Goal: Task Accomplishment & Management: Use online tool/utility

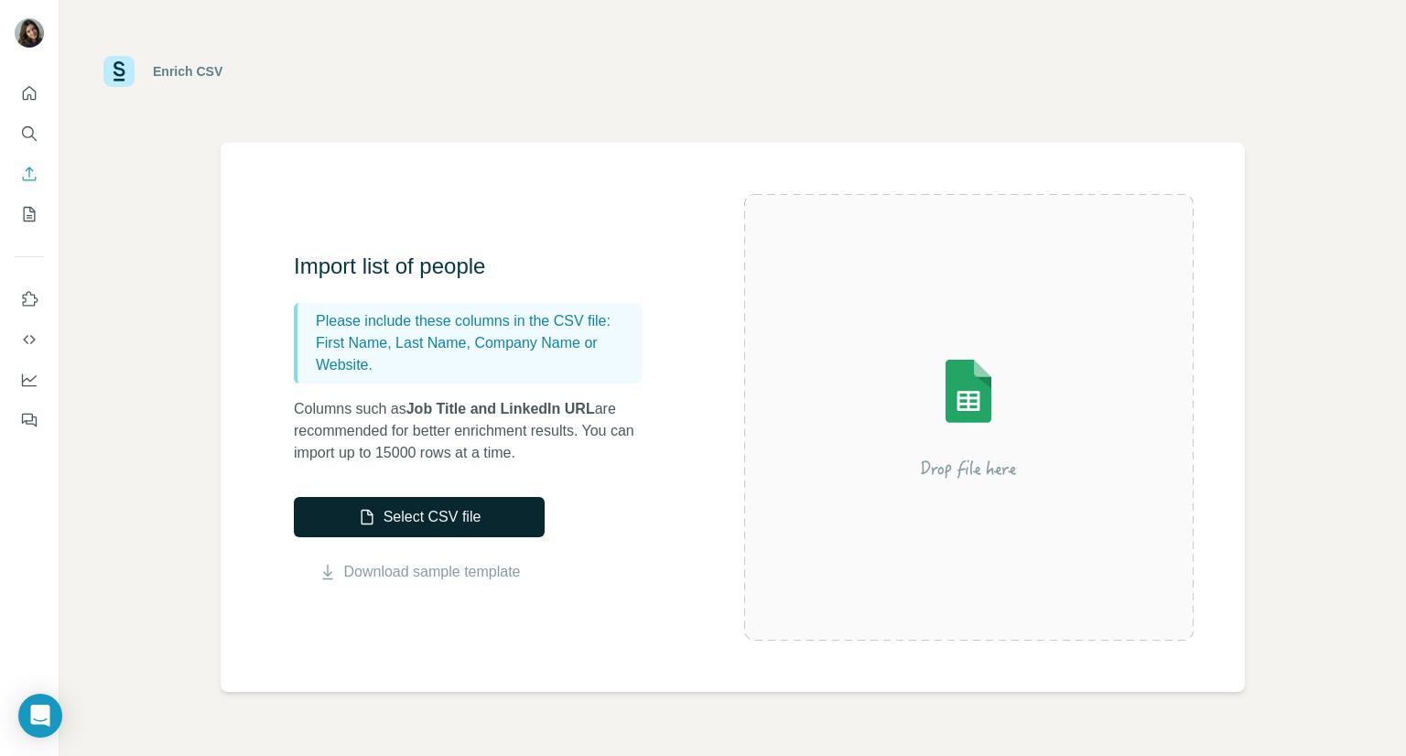
click at [494, 522] on button "Select CSV file" at bounding box center [419, 517] width 251 height 40
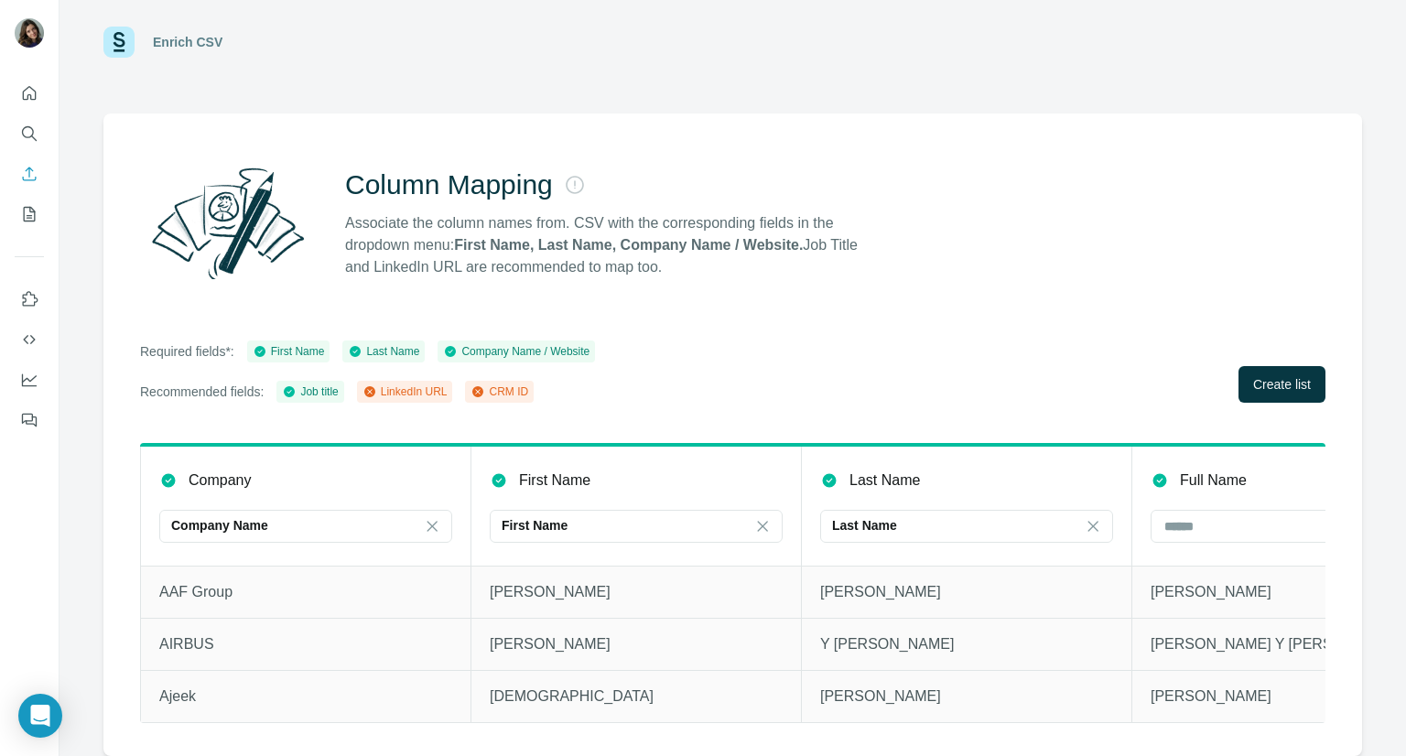
scroll to position [42, 0]
click at [1254, 375] on span "Create list" at bounding box center [1283, 384] width 58 height 18
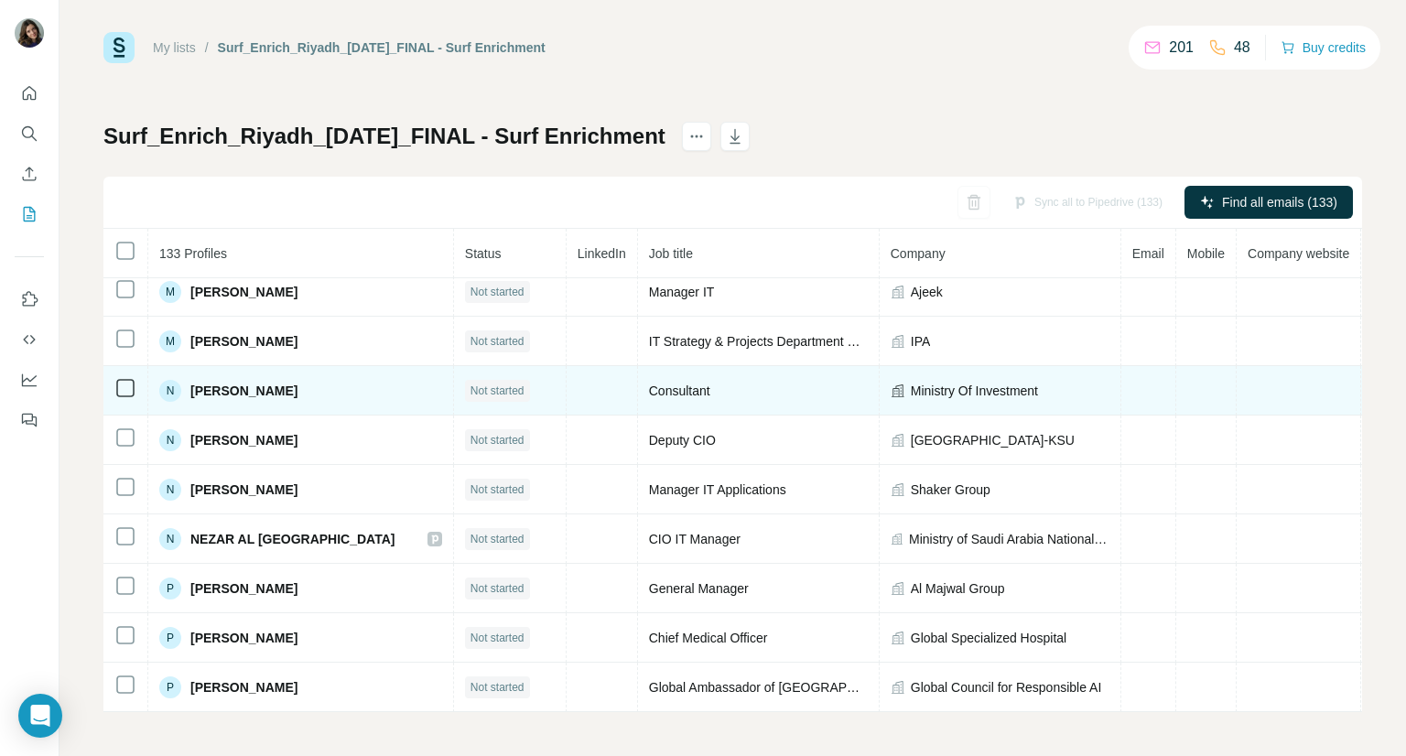
scroll to position [4849, 0]
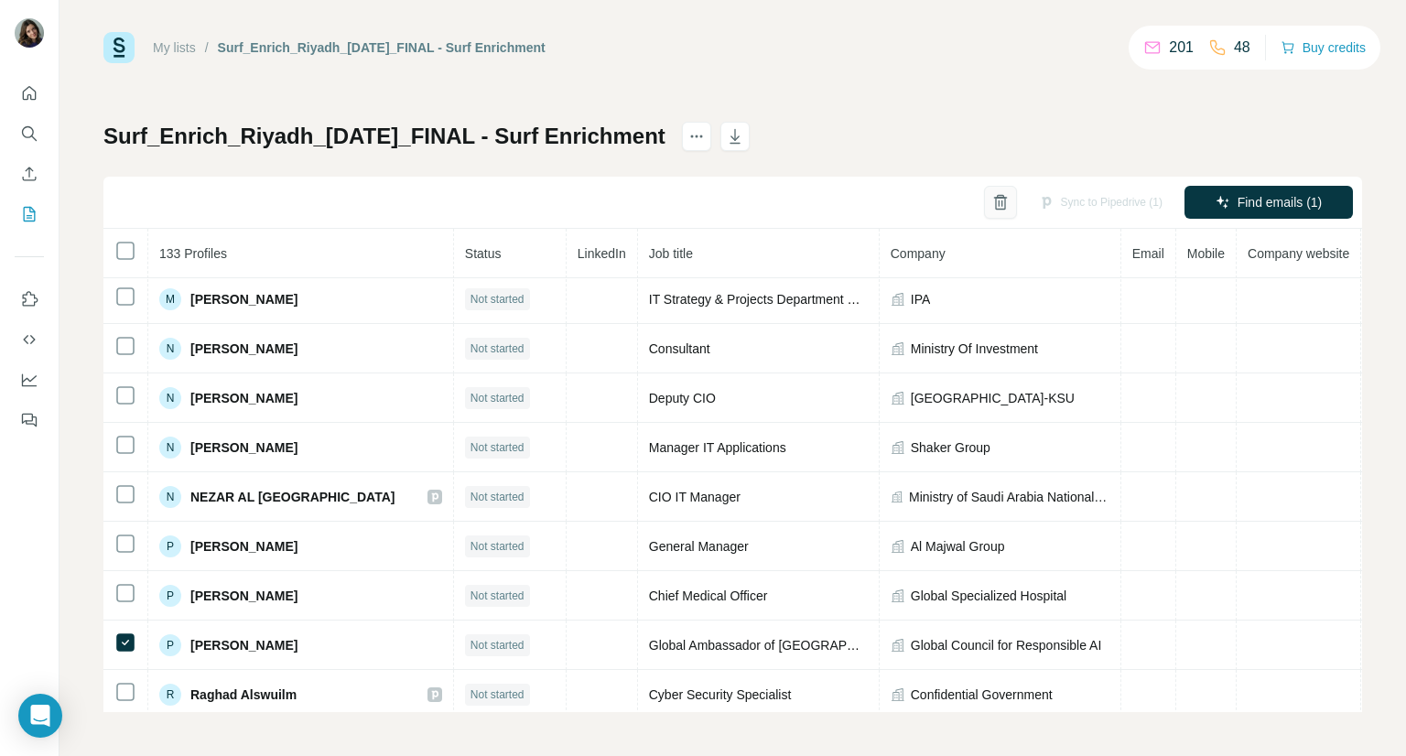
click at [992, 202] on icon "button" at bounding box center [1001, 202] width 18 height 18
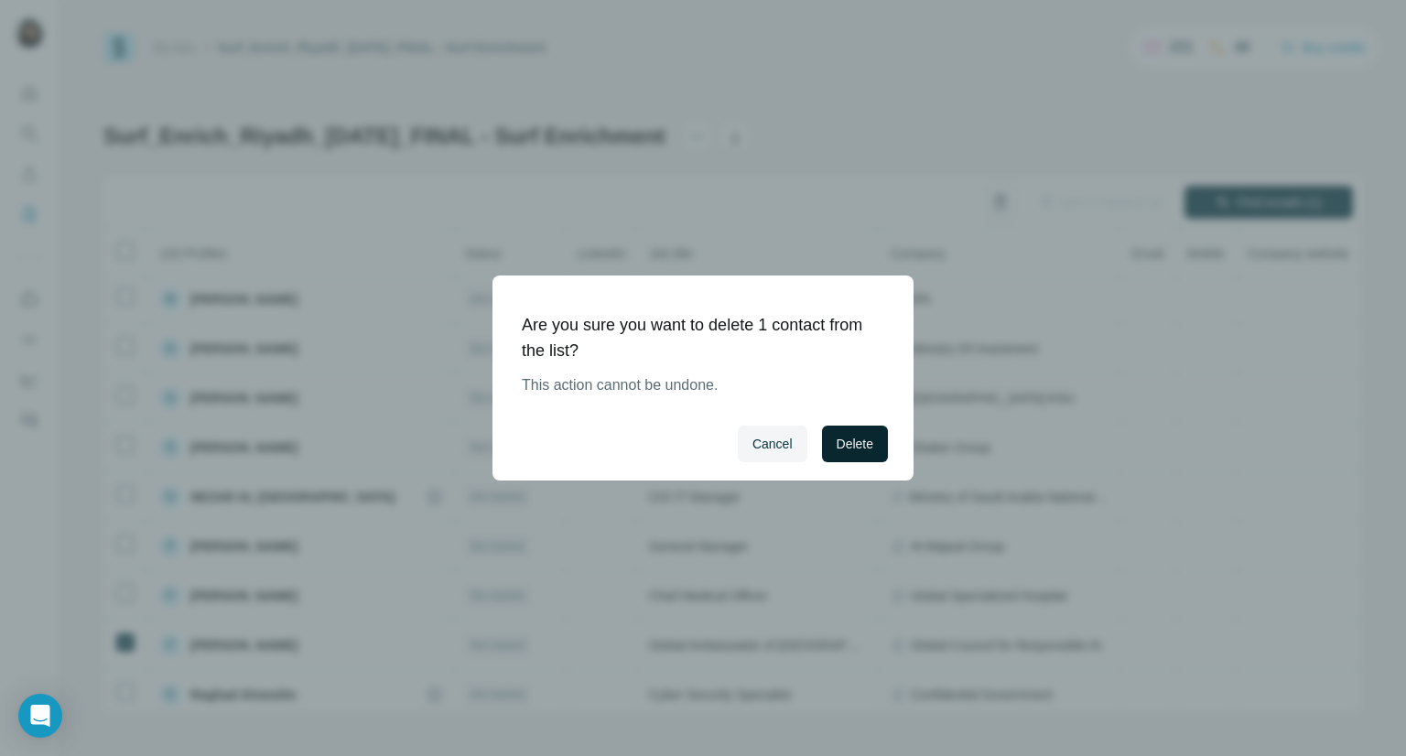
click at [853, 441] on span "Delete" at bounding box center [855, 444] width 37 height 18
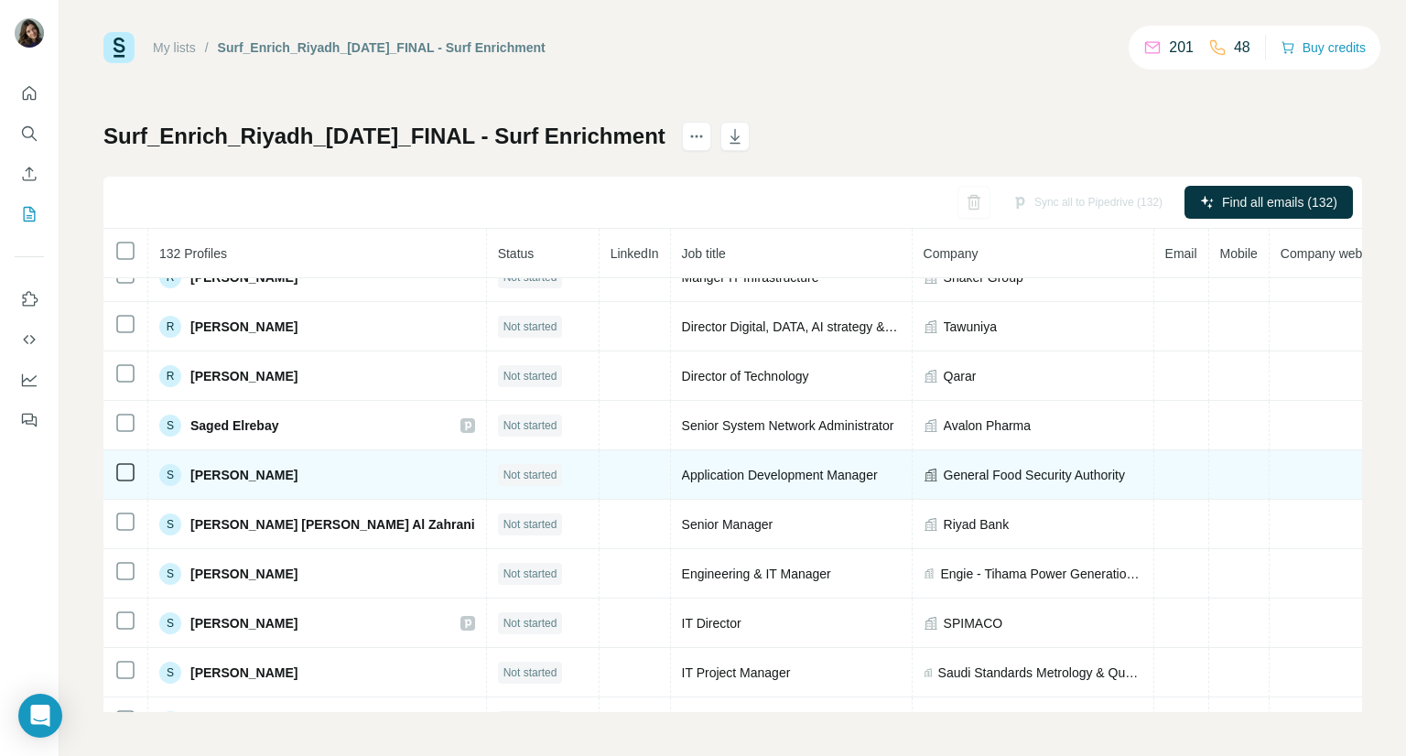
scroll to position [5465, 0]
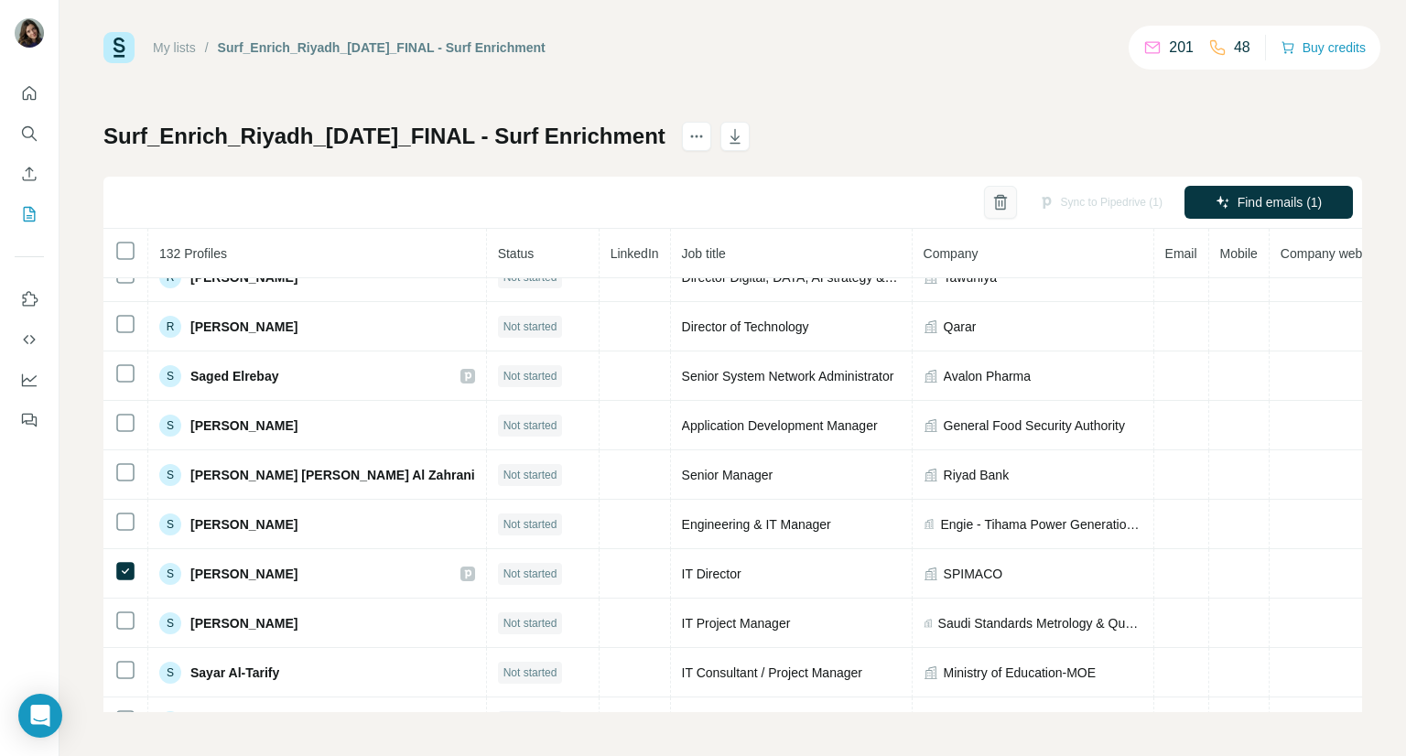
click at [984, 211] on button "button" at bounding box center [1000, 202] width 33 height 33
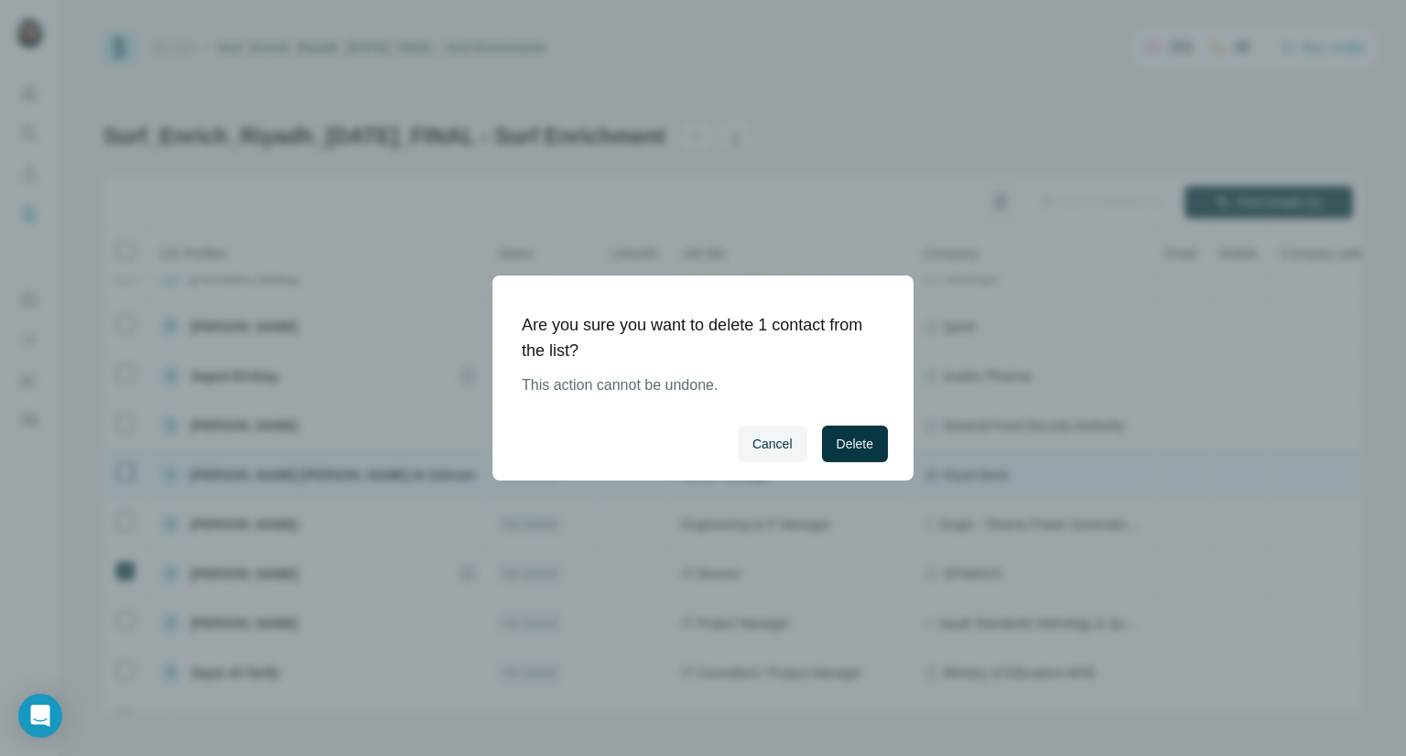
click at [865, 433] on button "Delete" at bounding box center [855, 444] width 66 height 37
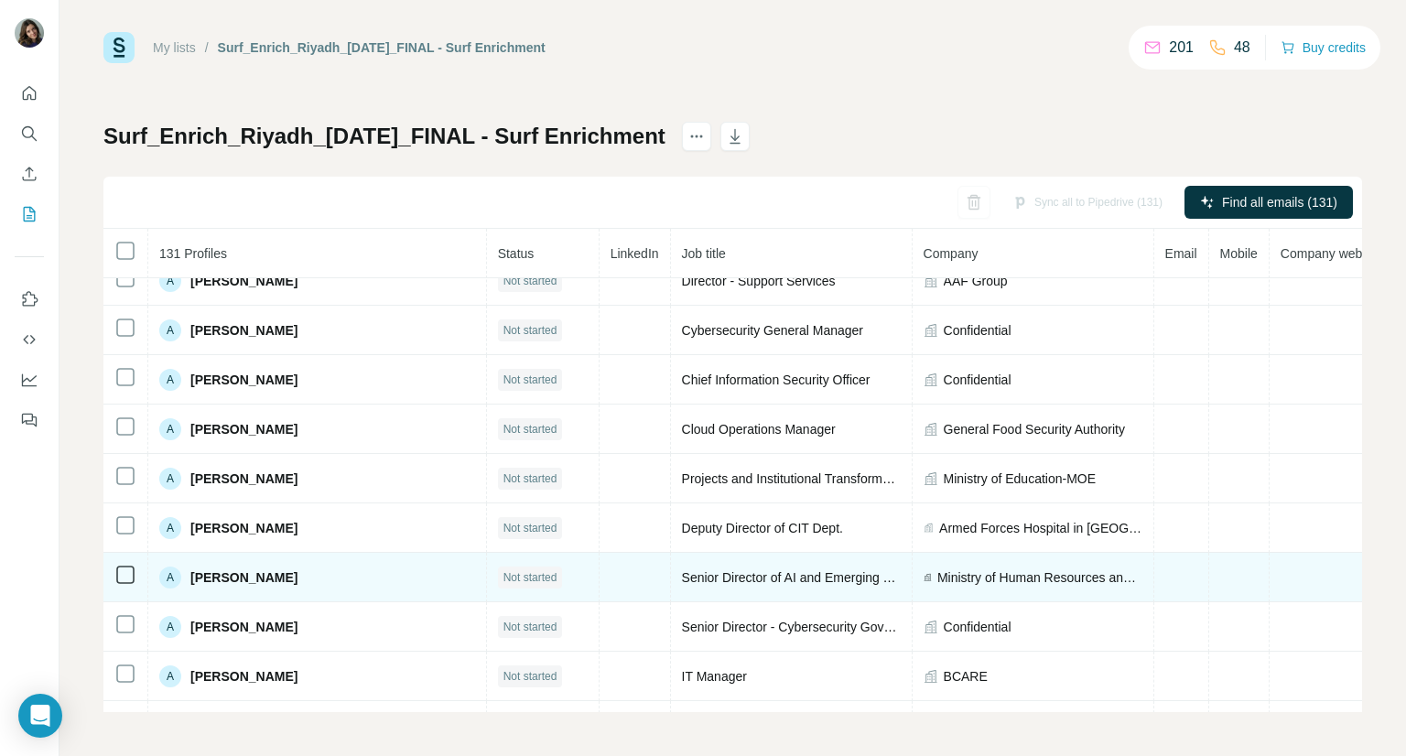
scroll to position [0, 0]
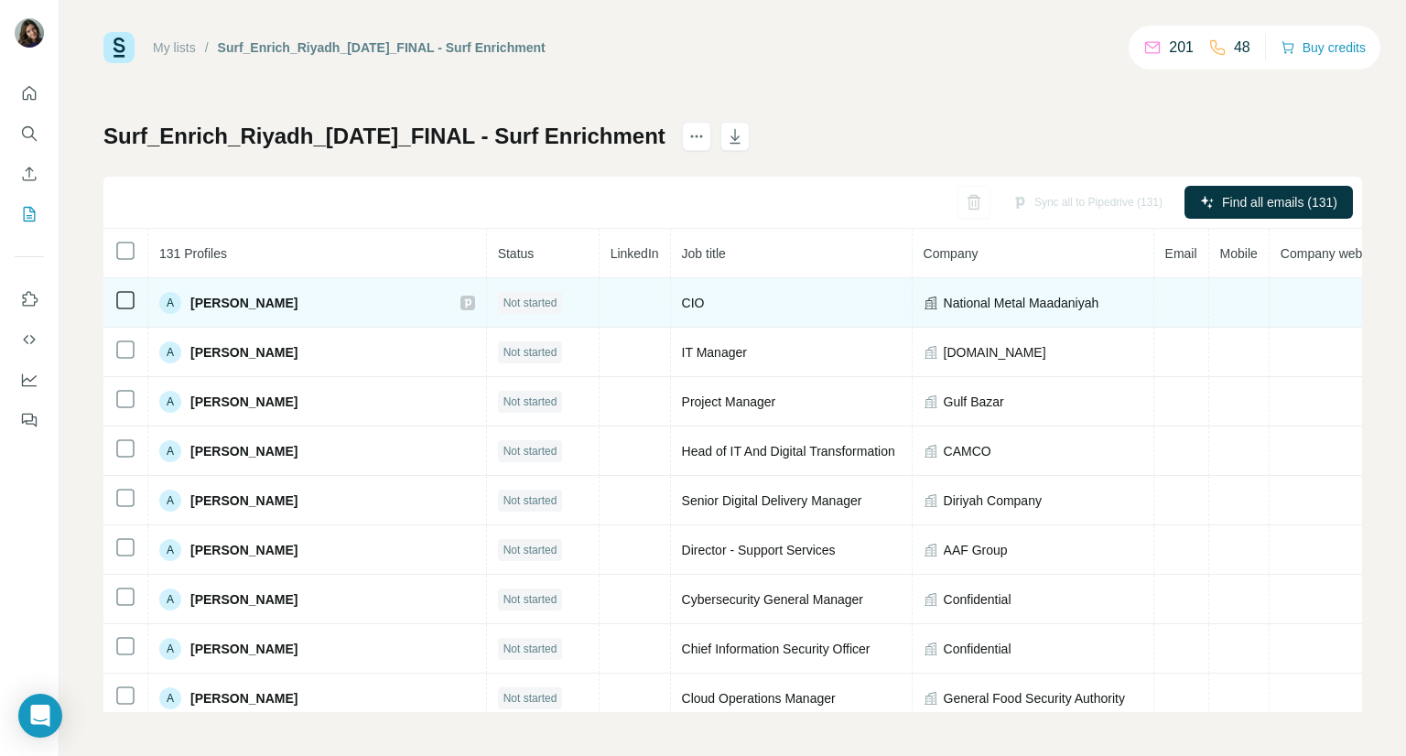
click at [464, 302] on icon at bounding box center [467, 303] width 6 height 9
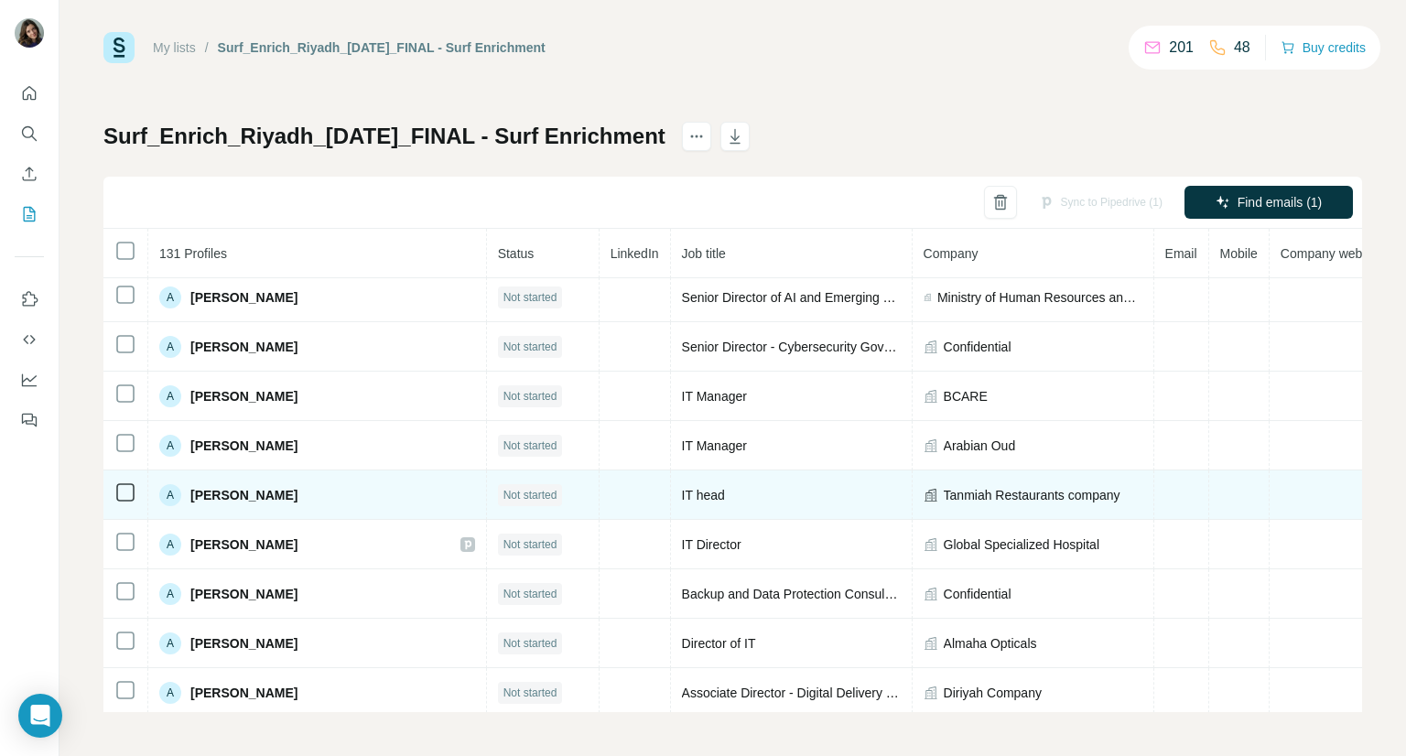
scroll to position [641, 0]
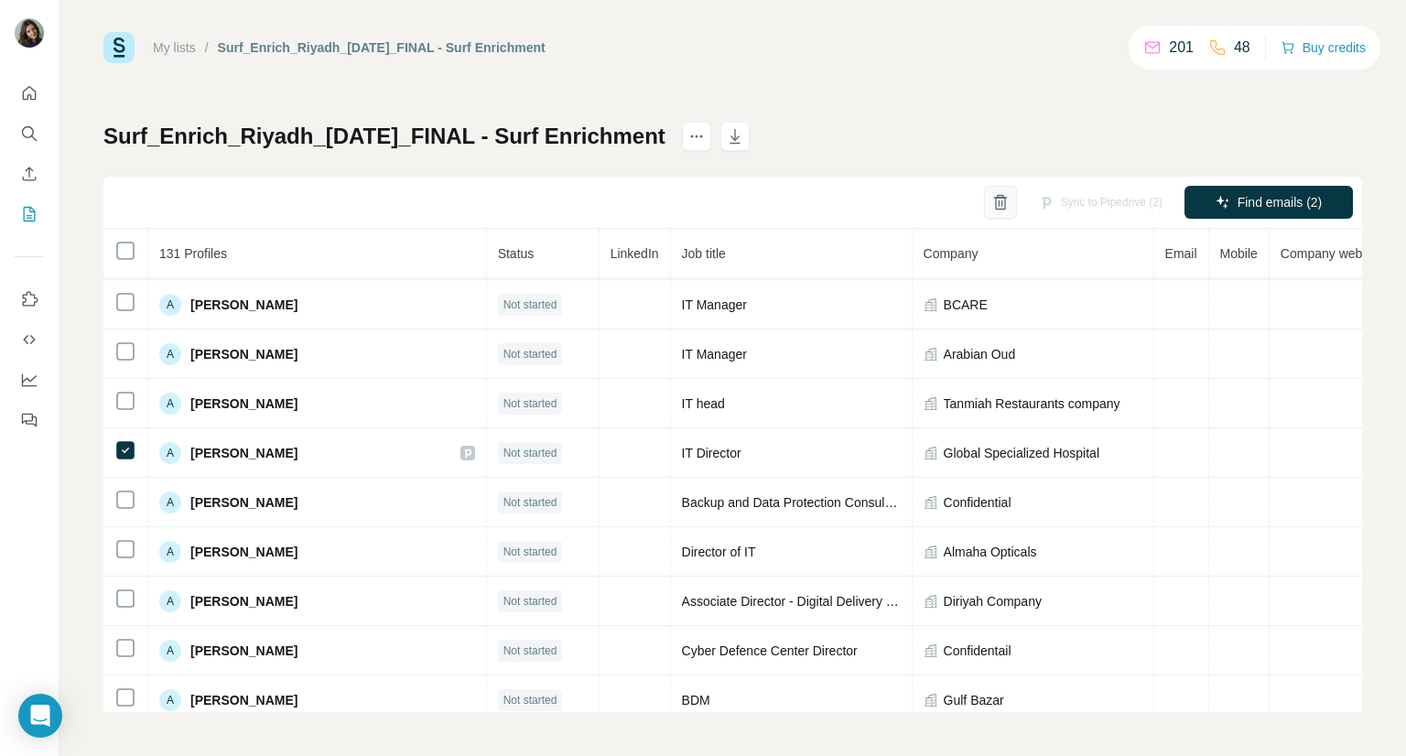
click at [992, 199] on icon "button" at bounding box center [1001, 202] width 18 height 18
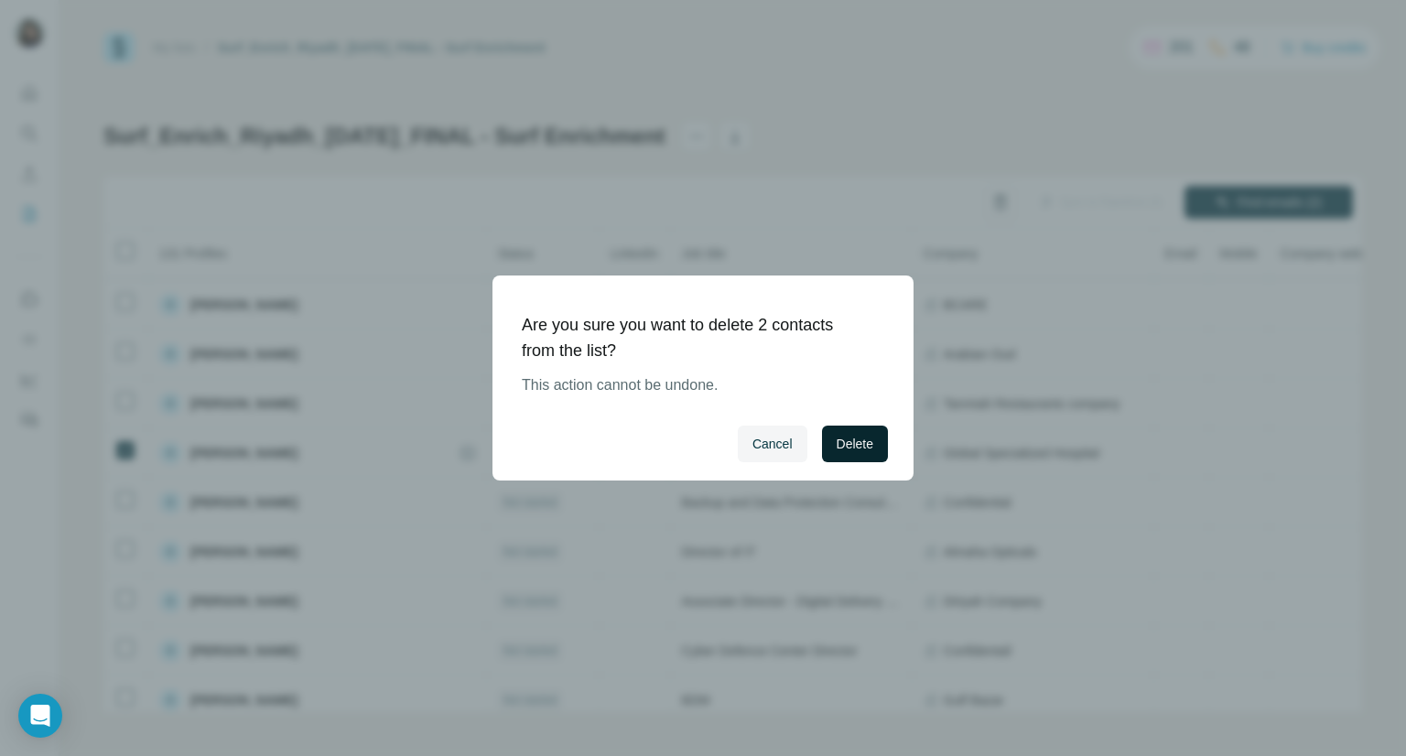
click at [853, 444] on span "Delete" at bounding box center [855, 444] width 37 height 18
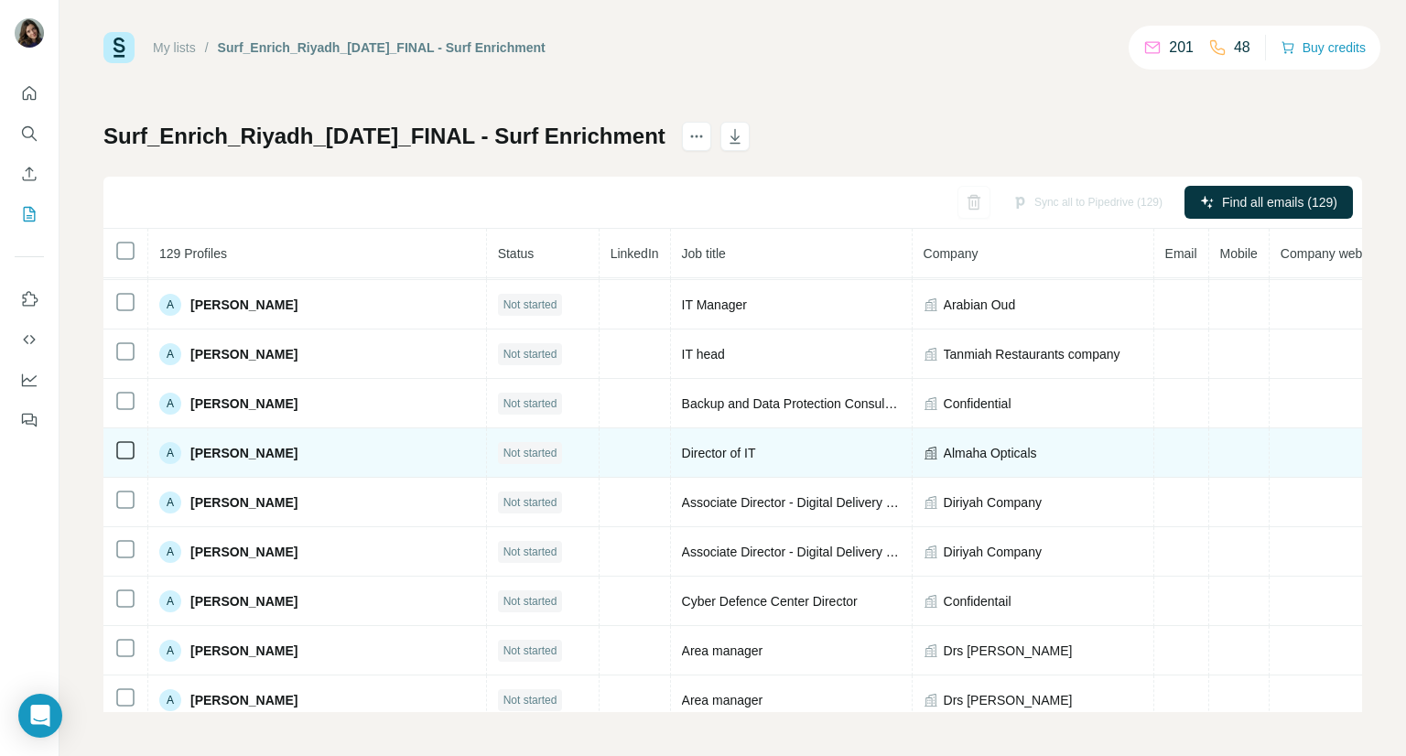
scroll to position [592, 0]
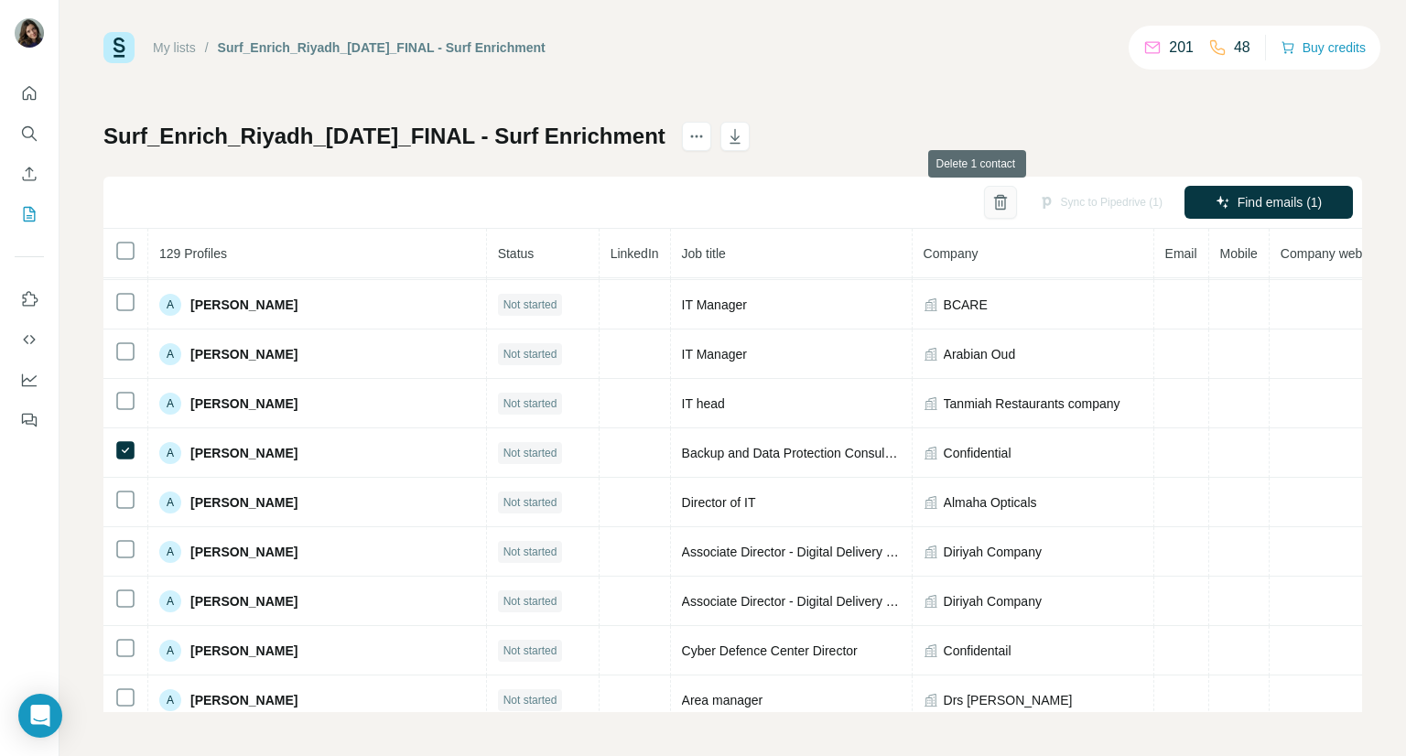
click at [992, 210] on icon "button" at bounding box center [1001, 202] width 18 height 18
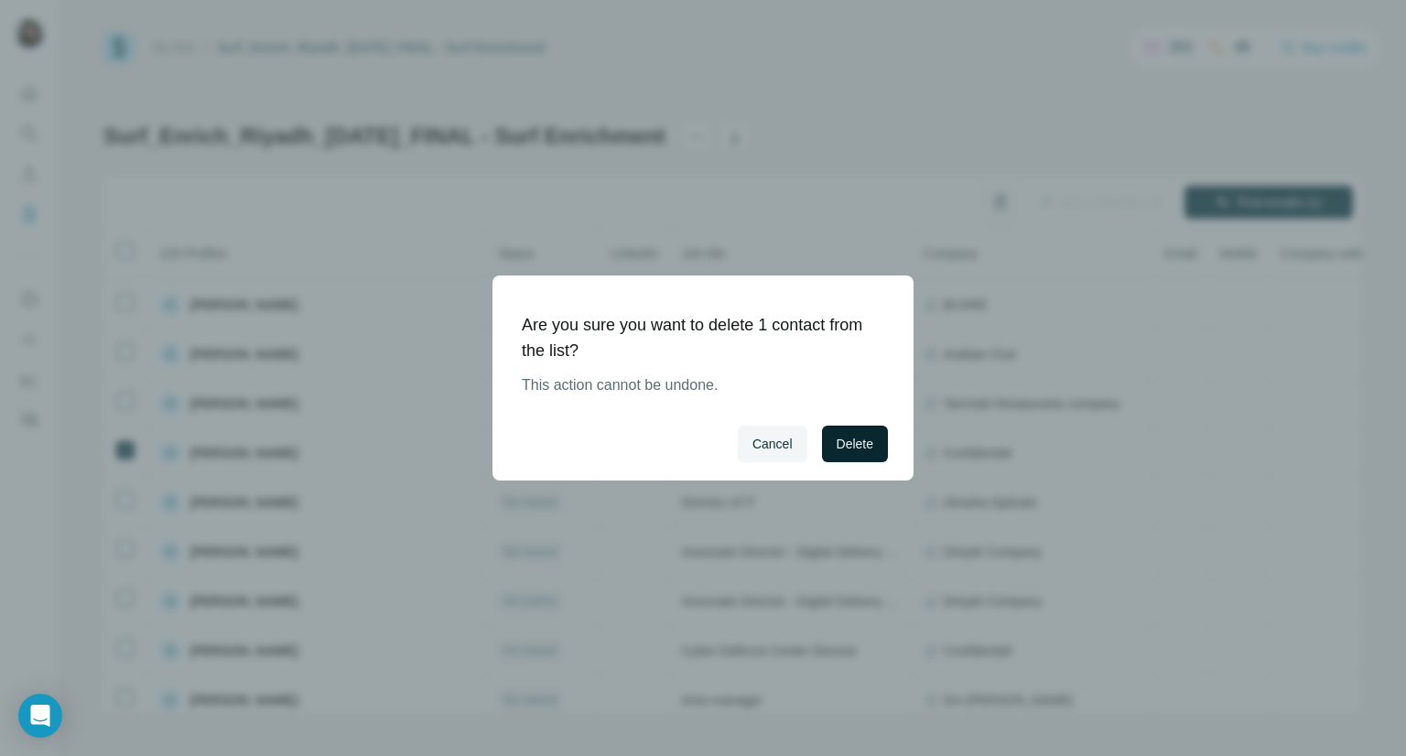
click at [847, 436] on span "Delete" at bounding box center [855, 444] width 37 height 18
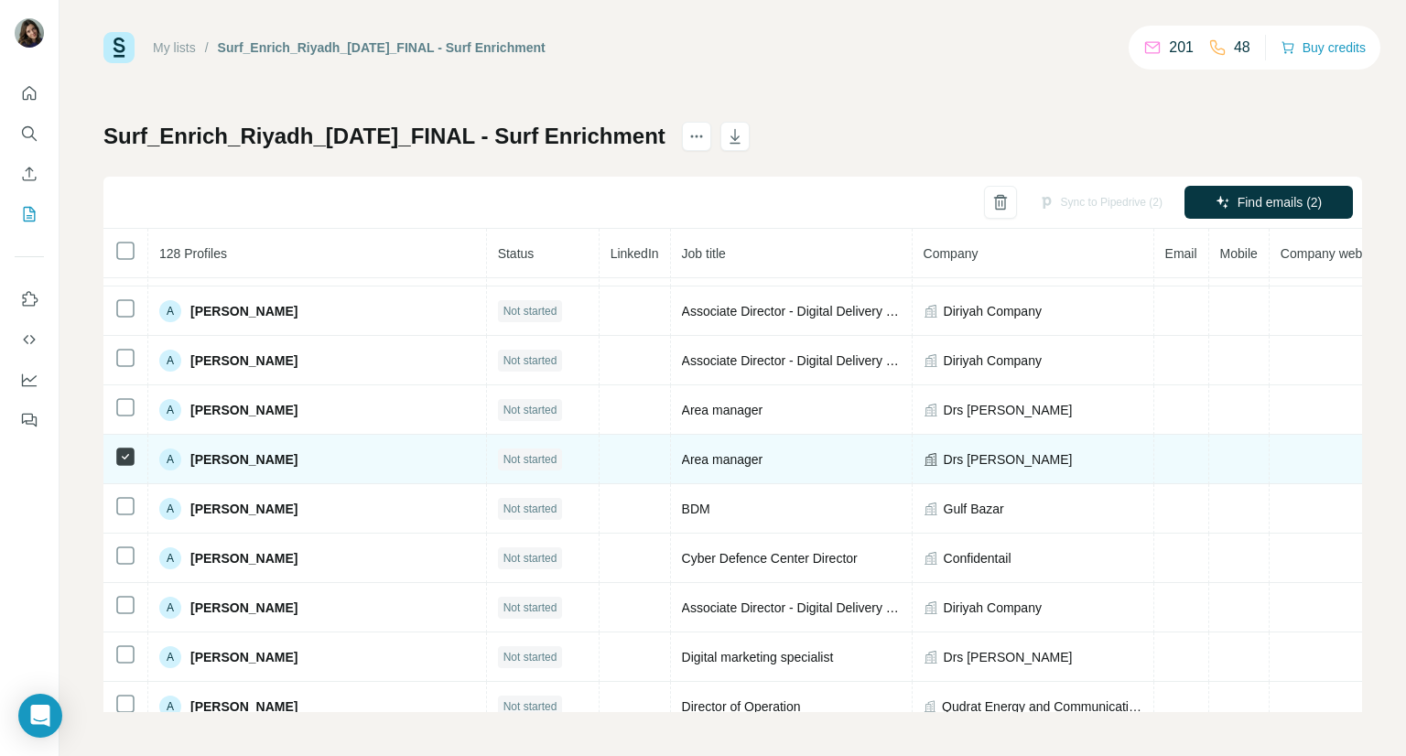
scroll to position [683, 0]
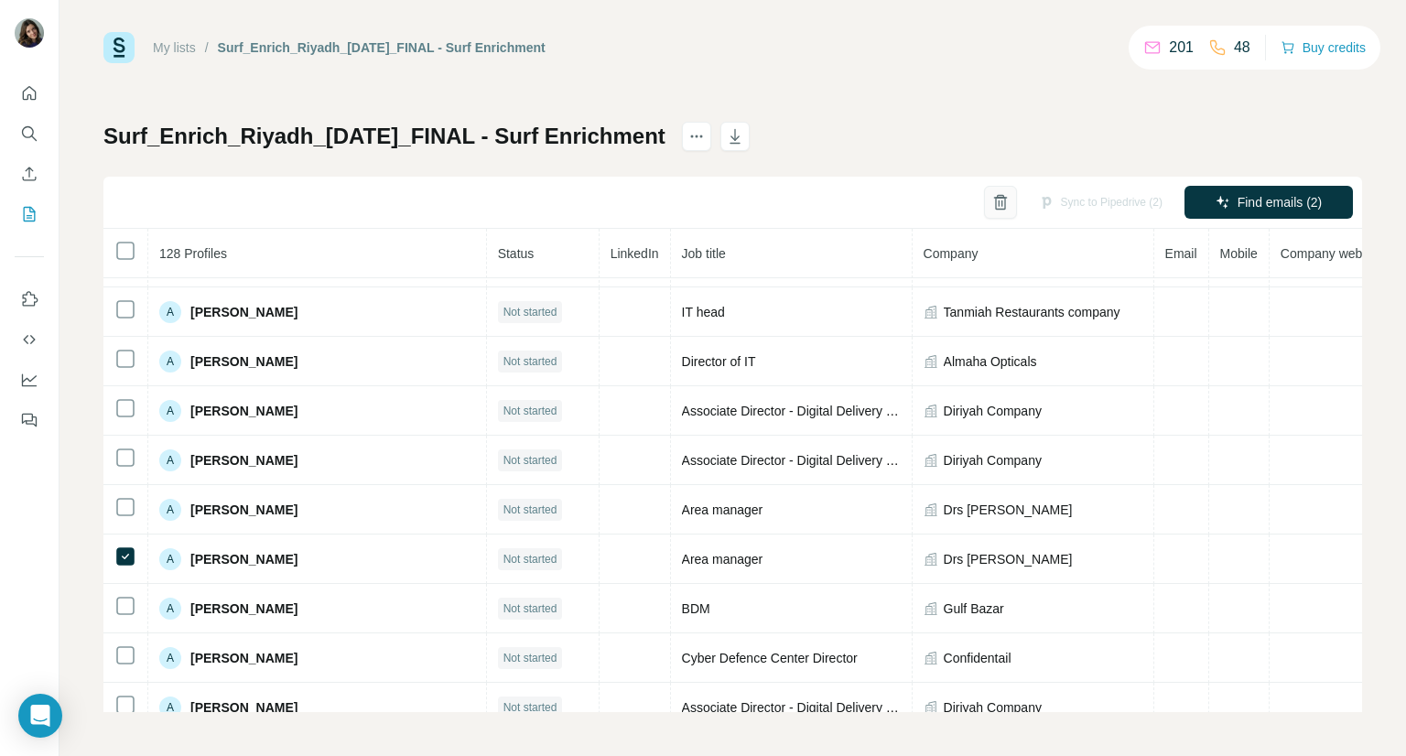
click at [997, 197] on icon "button" at bounding box center [1000, 197] width 7 height 4
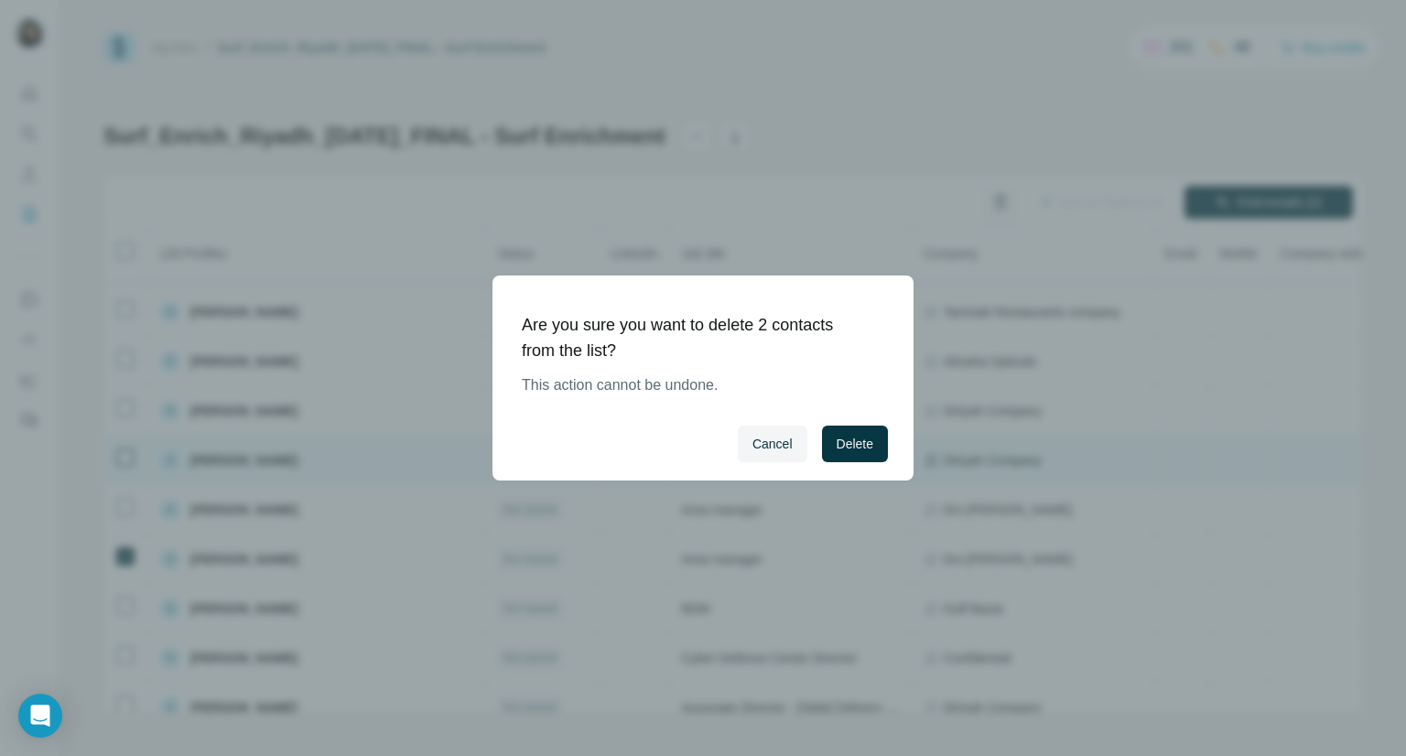
drag, startPoint x: 839, startPoint y: 435, endPoint x: 831, endPoint y: 429, distance: 9.9
click at [839, 436] on span "Delete" at bounding box center [855, 444] width 37 height 18
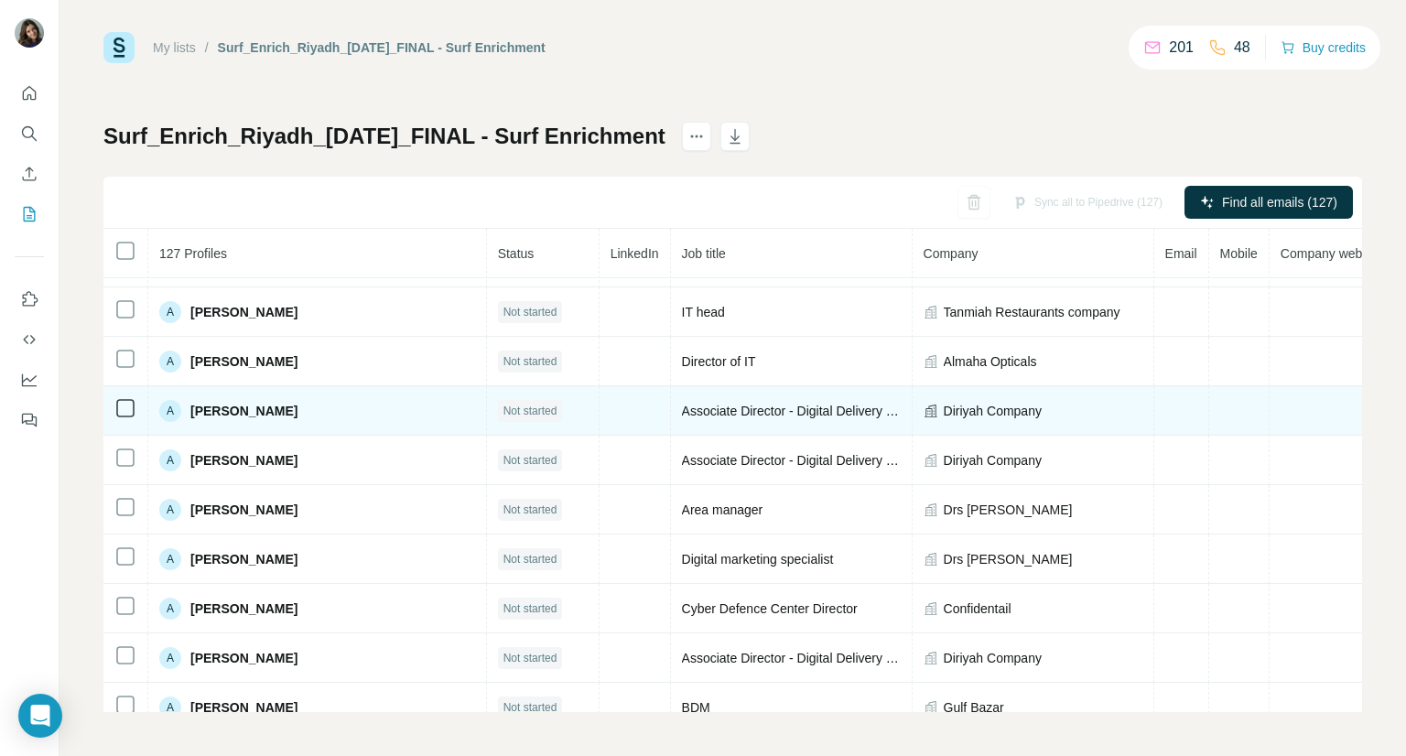
scroll to position [775, 0]
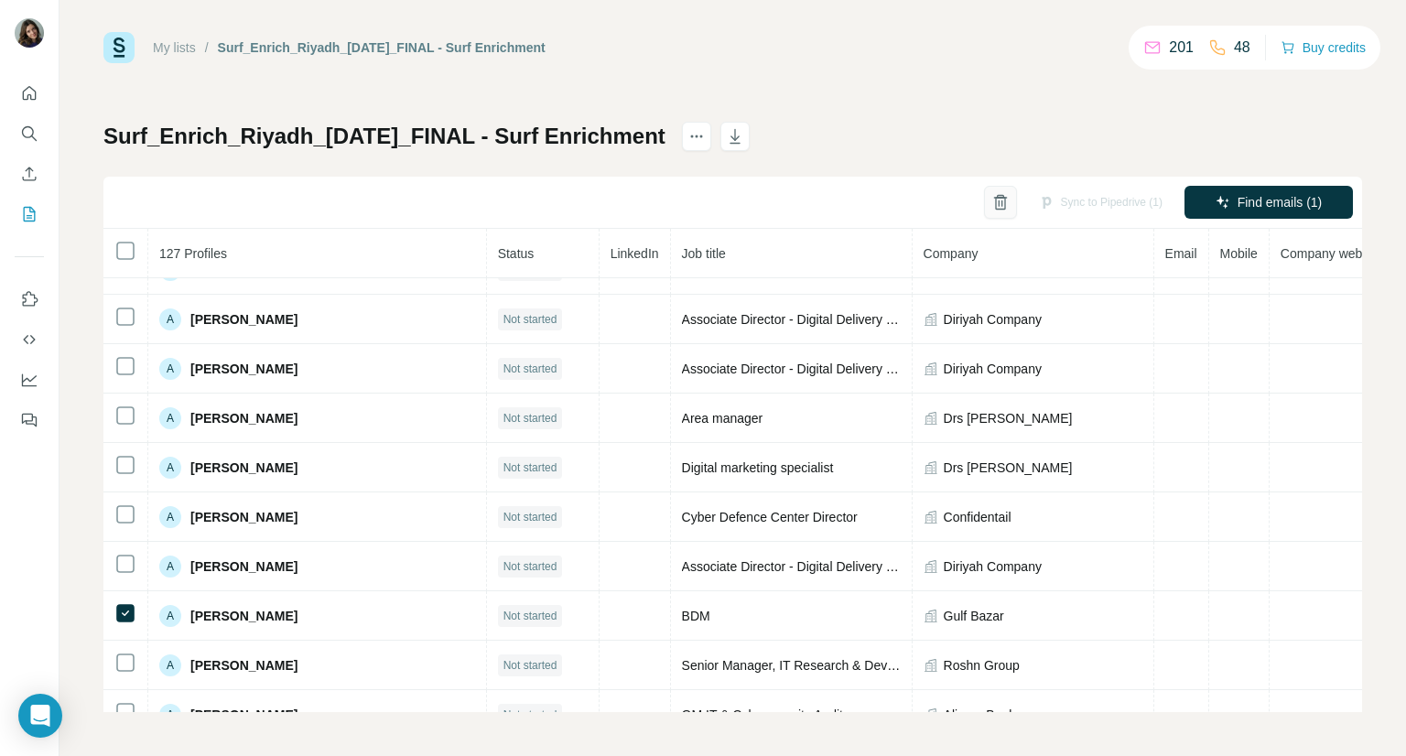
click at [992, 206] on icon "button" at bounding box center [1001, 202] width 18 height 18
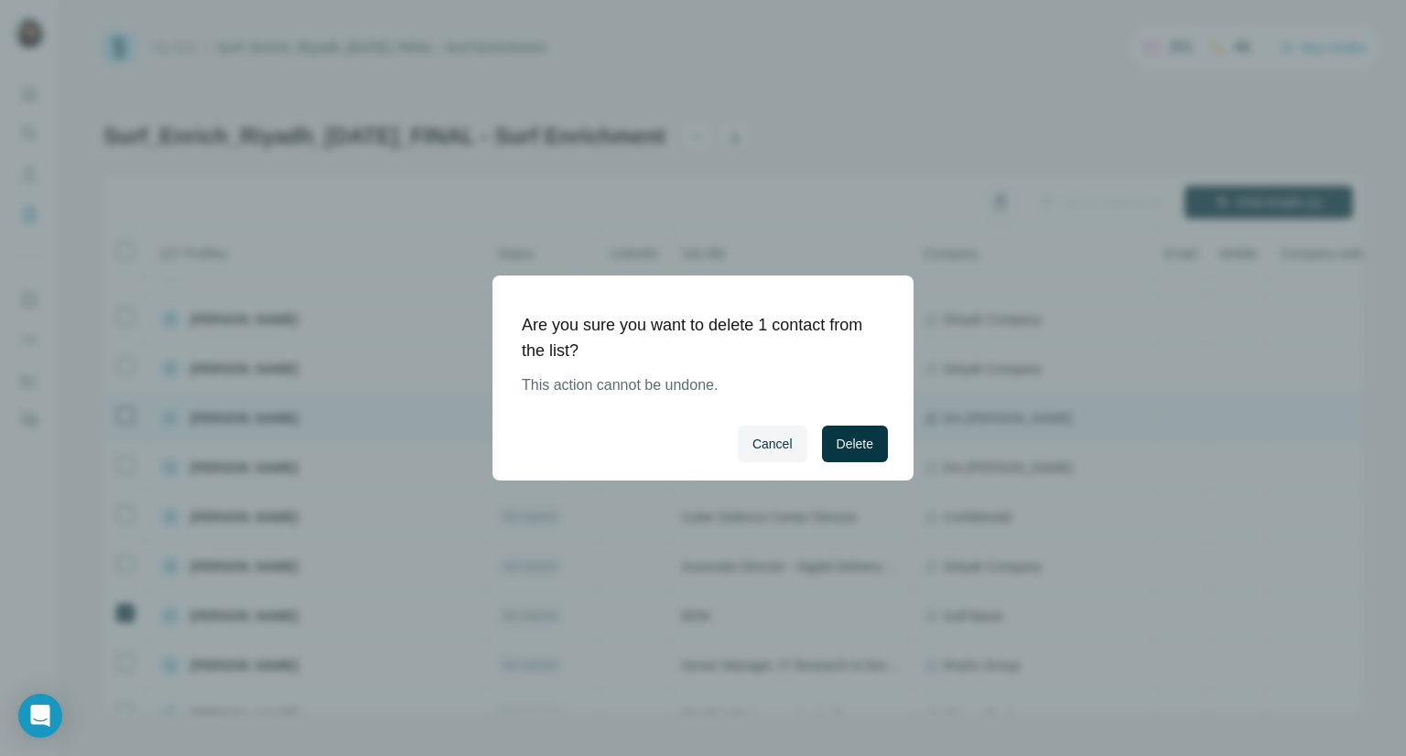
drag, startPoint x: 864, startPoint y: 440, endPoint x: 864, endPoint y: 404, distance: 36.6
click at [873, 429] on button "Delete" at bounding box center [855, 444] width 66 height 37
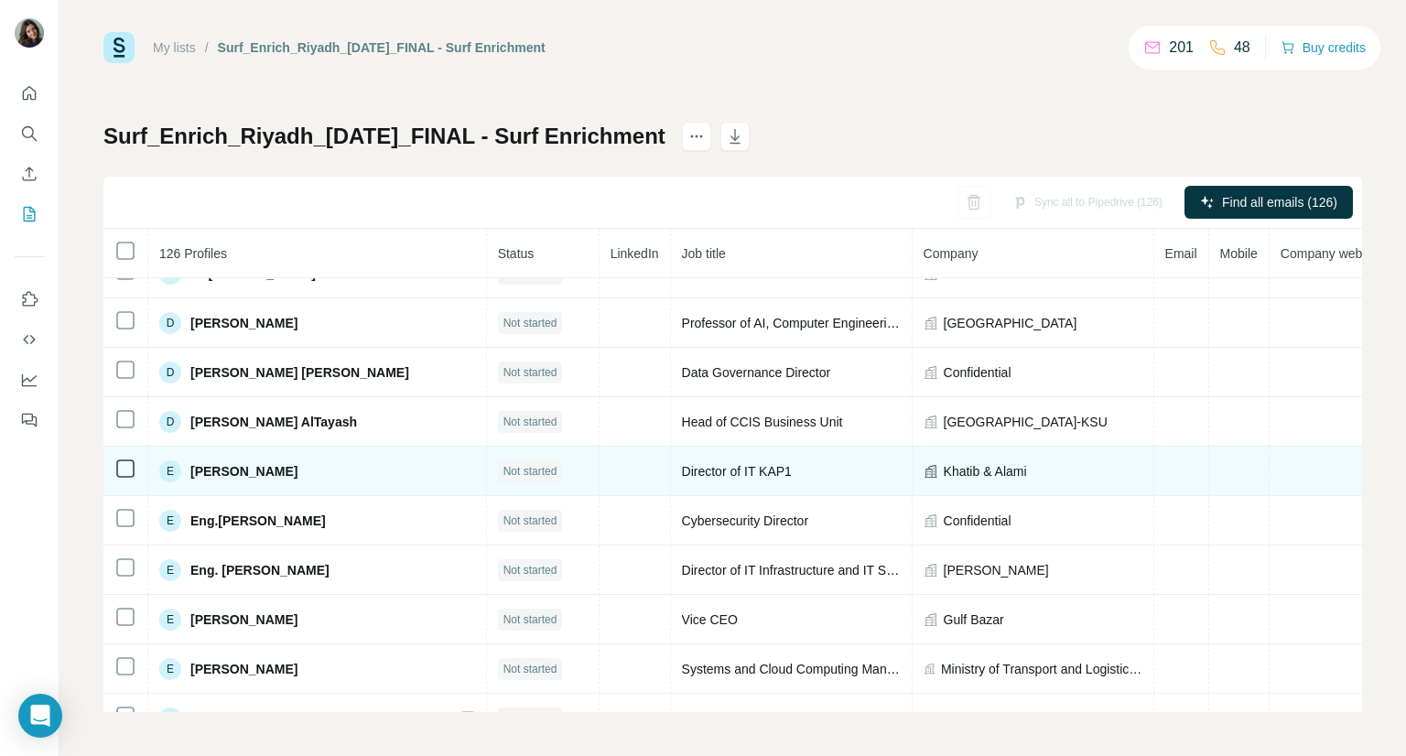
scroll to position [2148, 0]
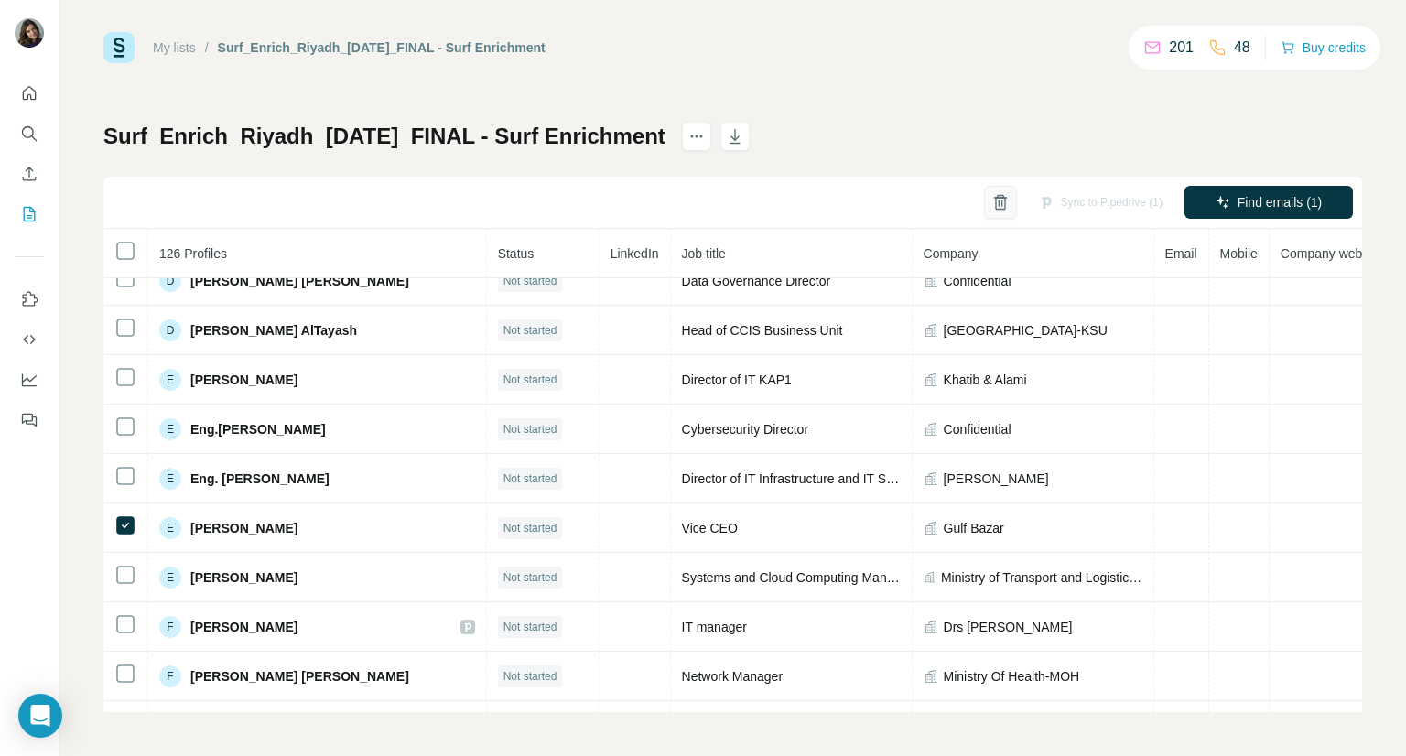
click at [984, 199] on button "button" at bounding box center [1000, 202] width 33 height 33
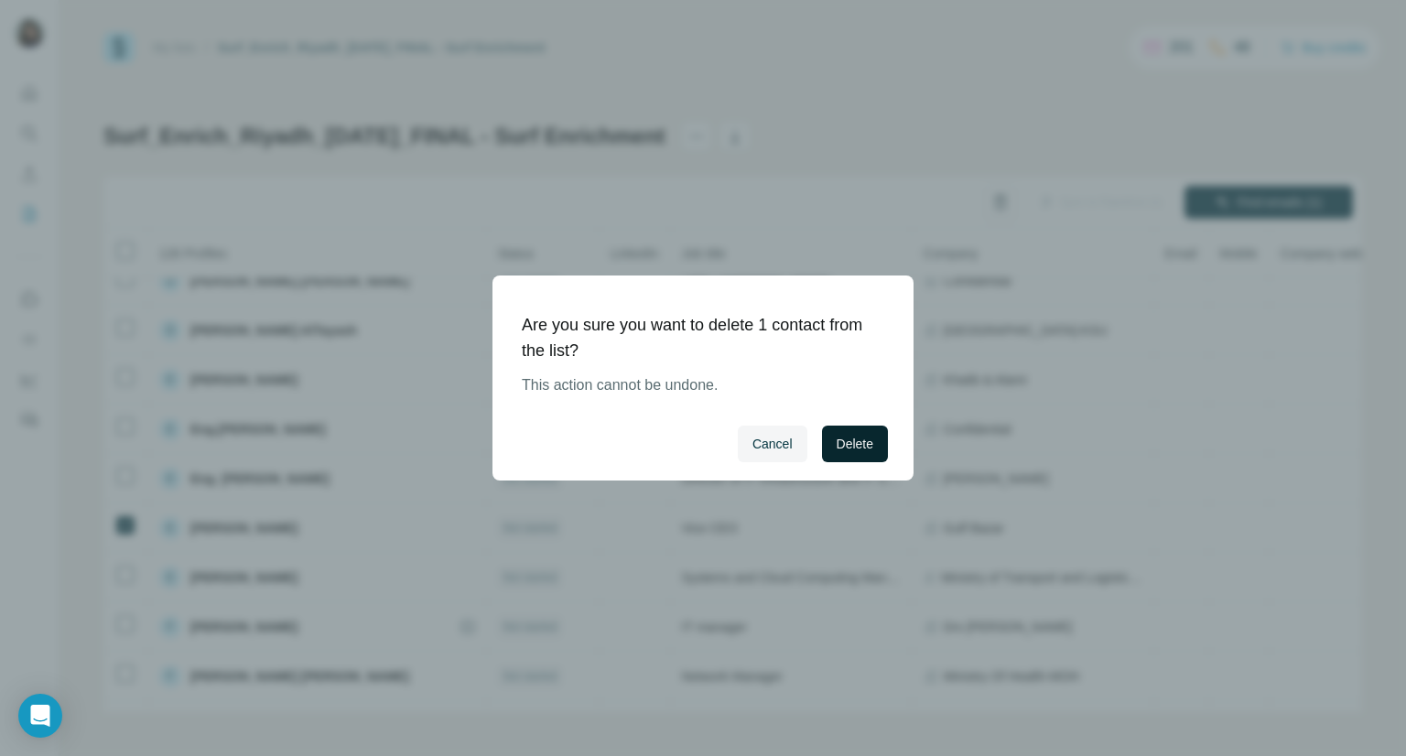
click at [876, 448] on button "Delete" at bounding box center [855, 444] width 66 height 37
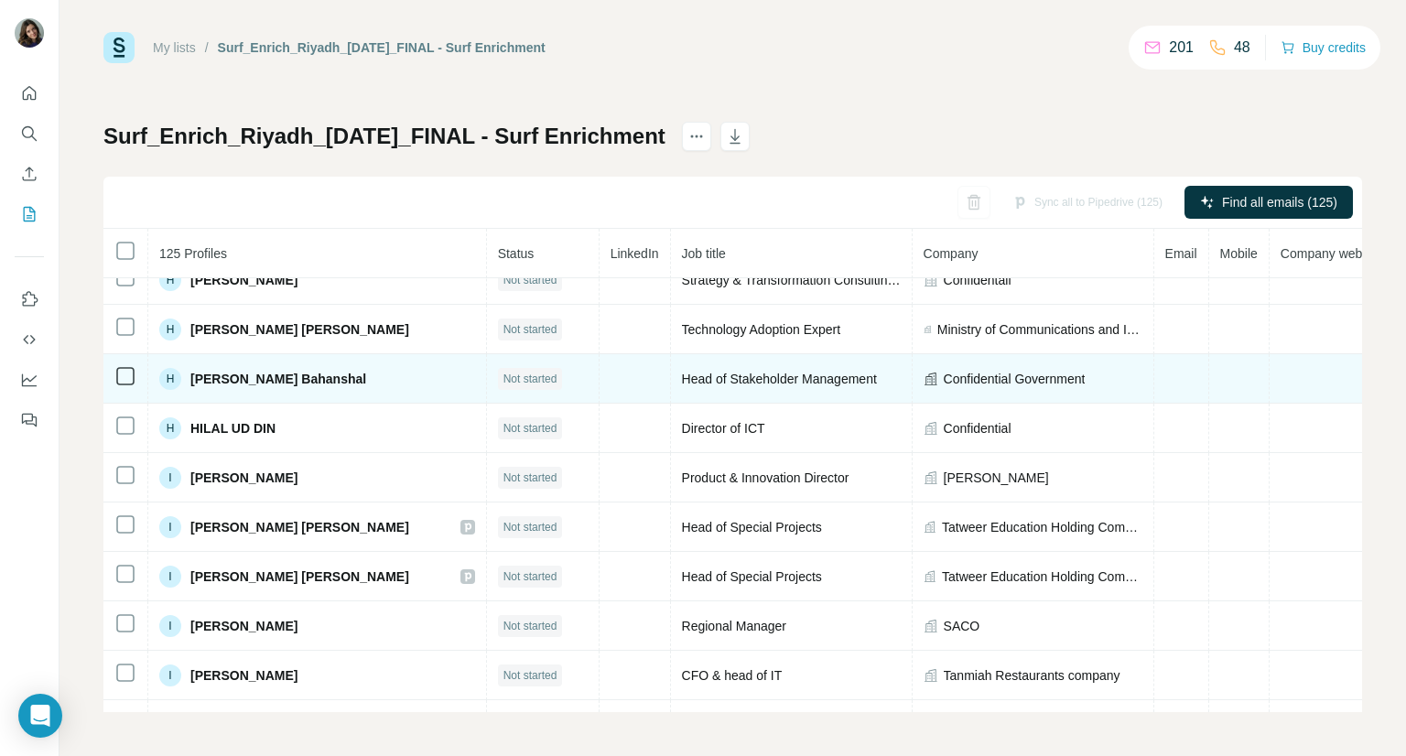
scroll to position [2972, 0]
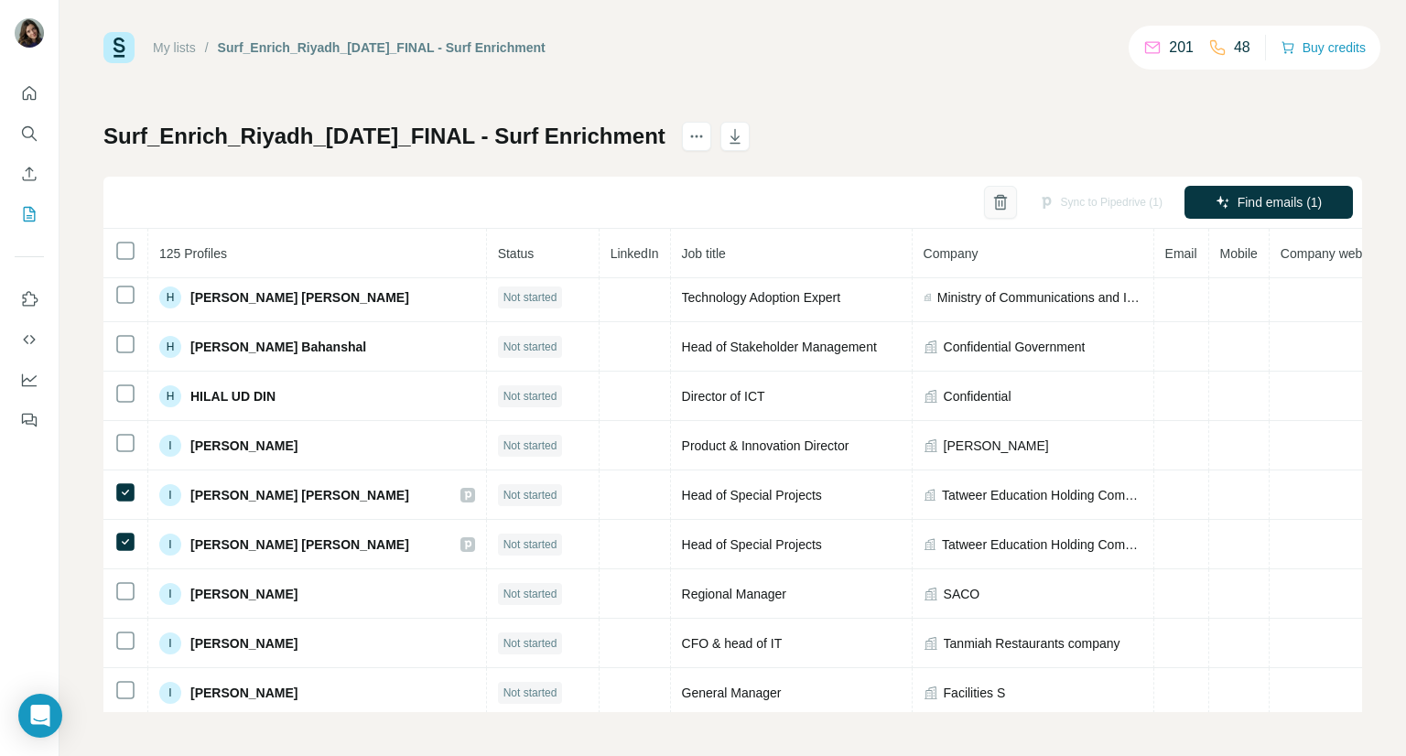
click at [992, 202] on icon "button" at bounding box center [1001, 202] width 18 height 18
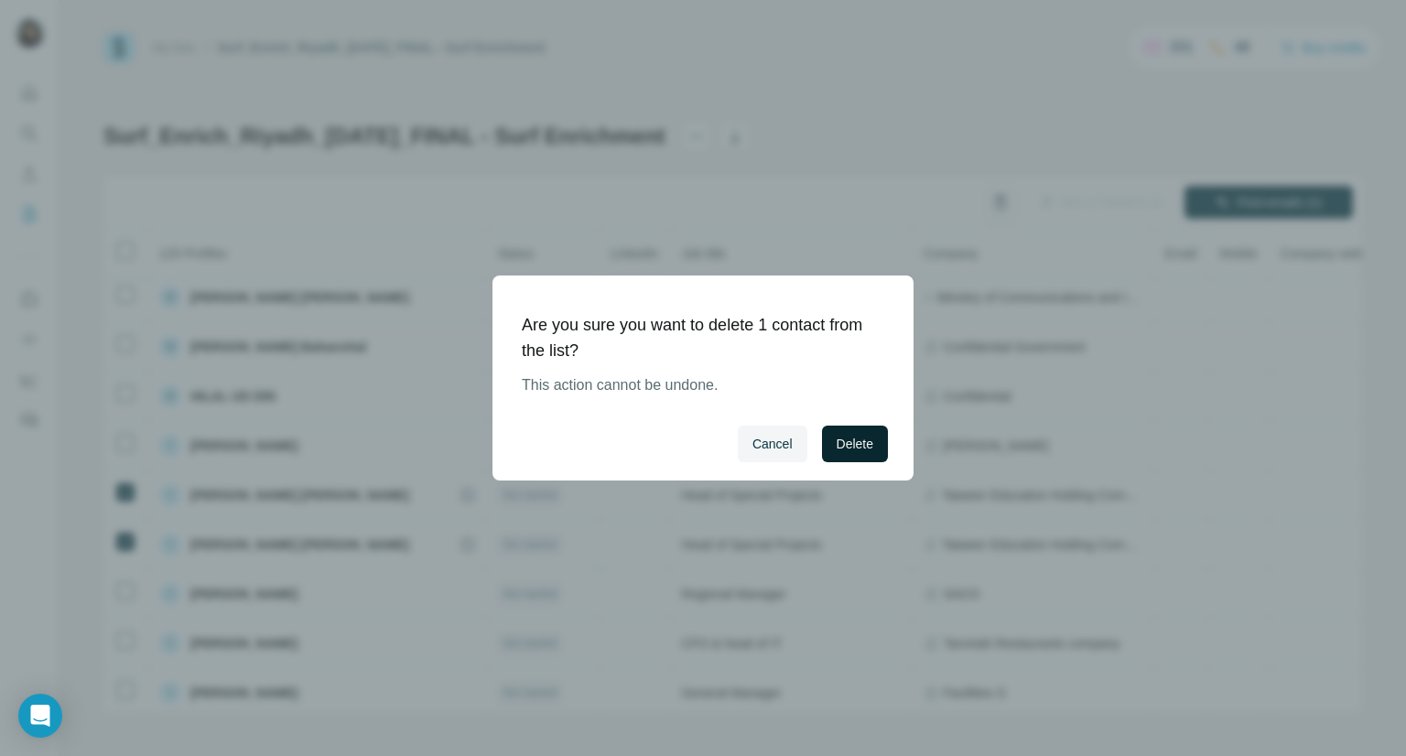
click at [853, 442] on span "Delete" at bounding box center [855, 444] width 37 height 18
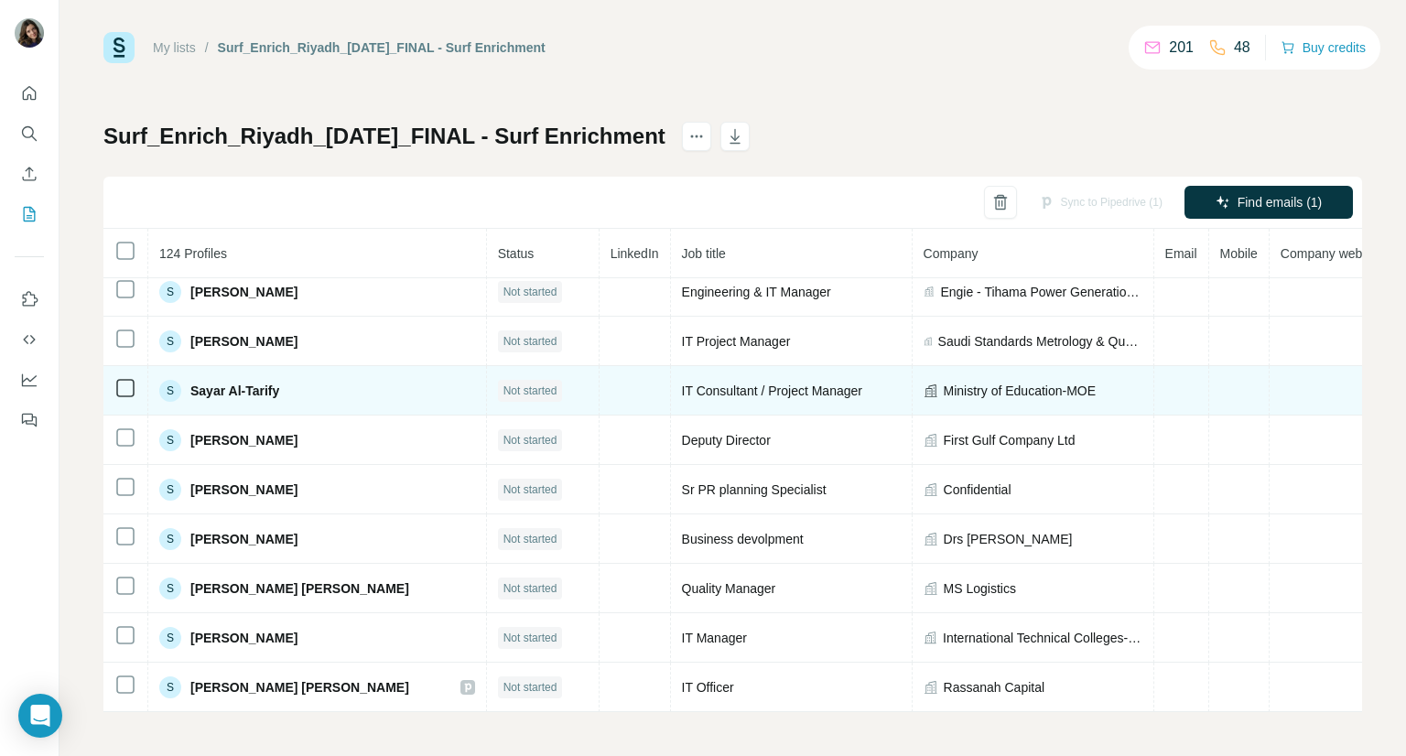
scroll to position [5719, 0]
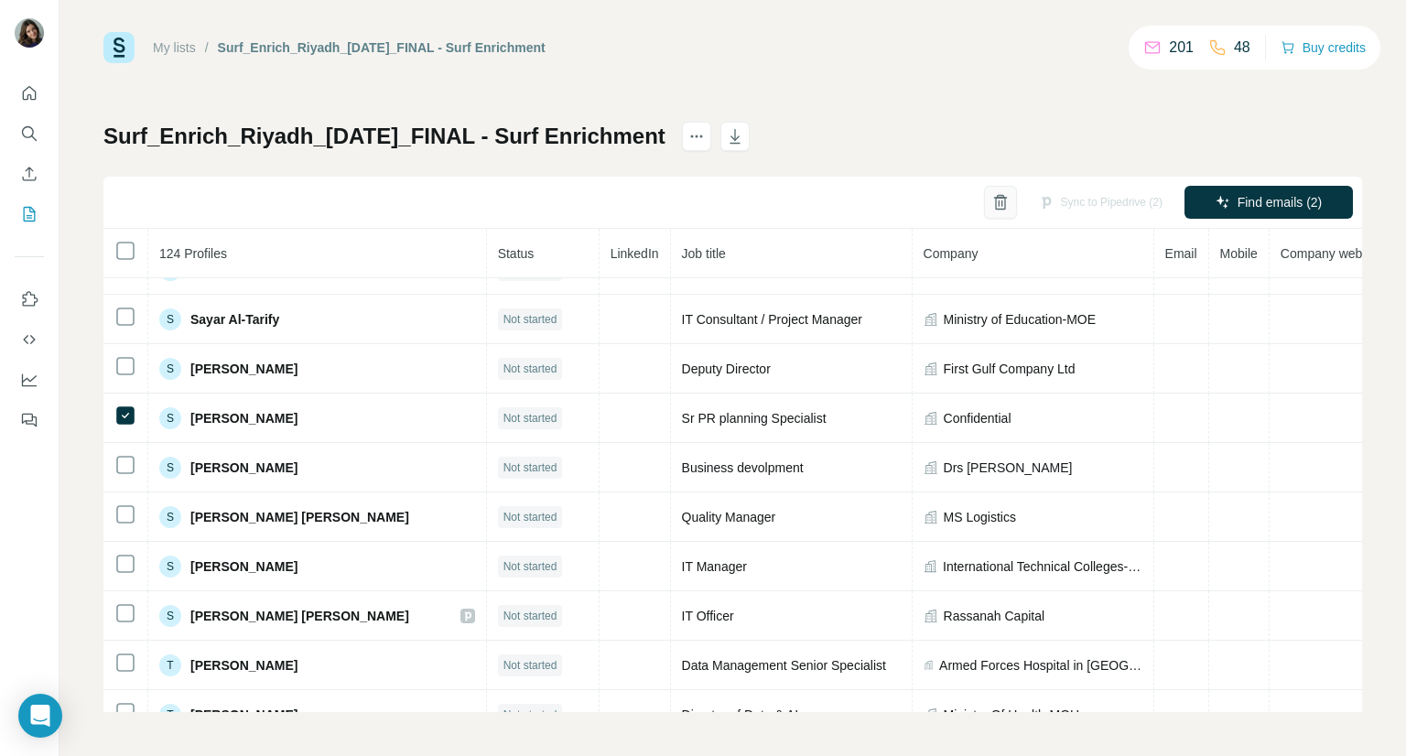
click at [992, 205] on icon "button" at bounding box center [1001, 202] width 18 height 18
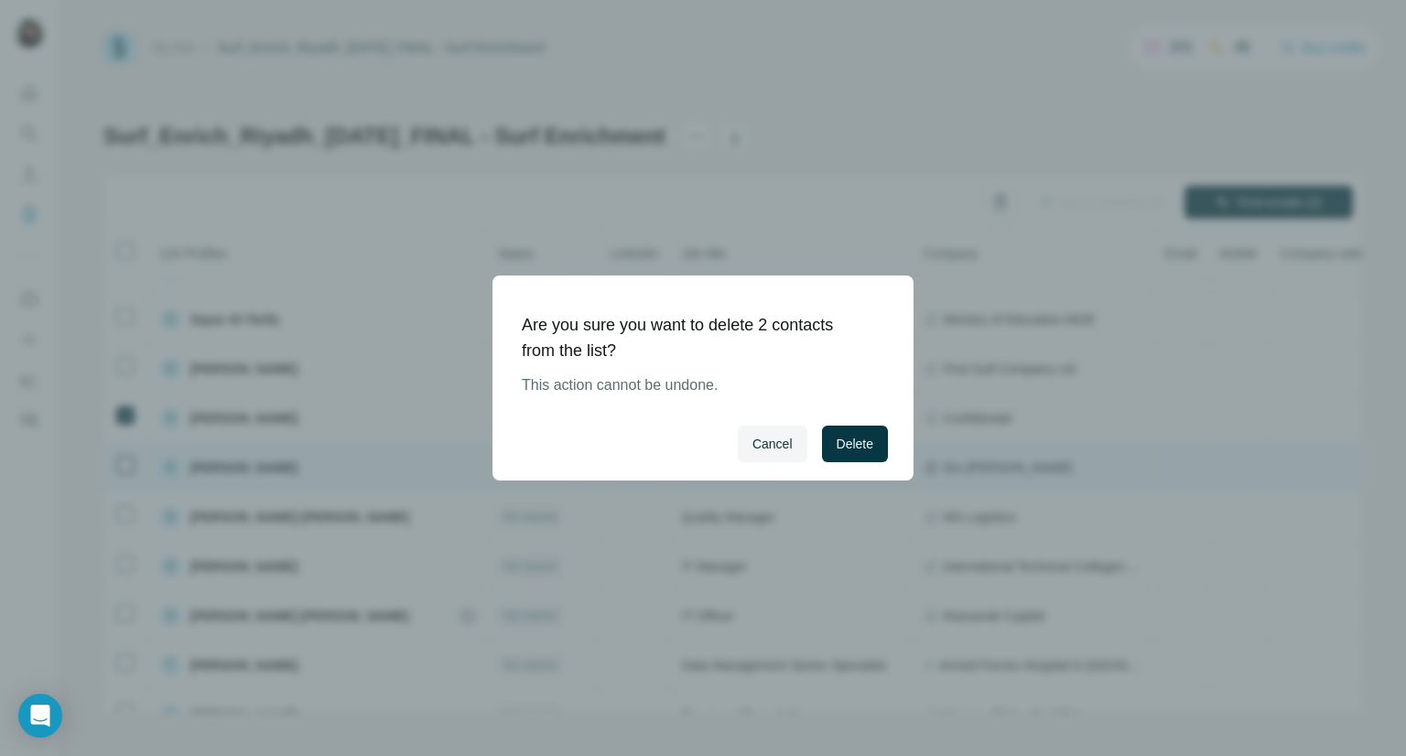
drag, startPoint x: 853, startPoint y: 448, endPoint x: 839, endPoint y: 440, distance: 16.4
click at [852, 449] on span "Delete" at bounding box center [855, 444] width 37 height 18
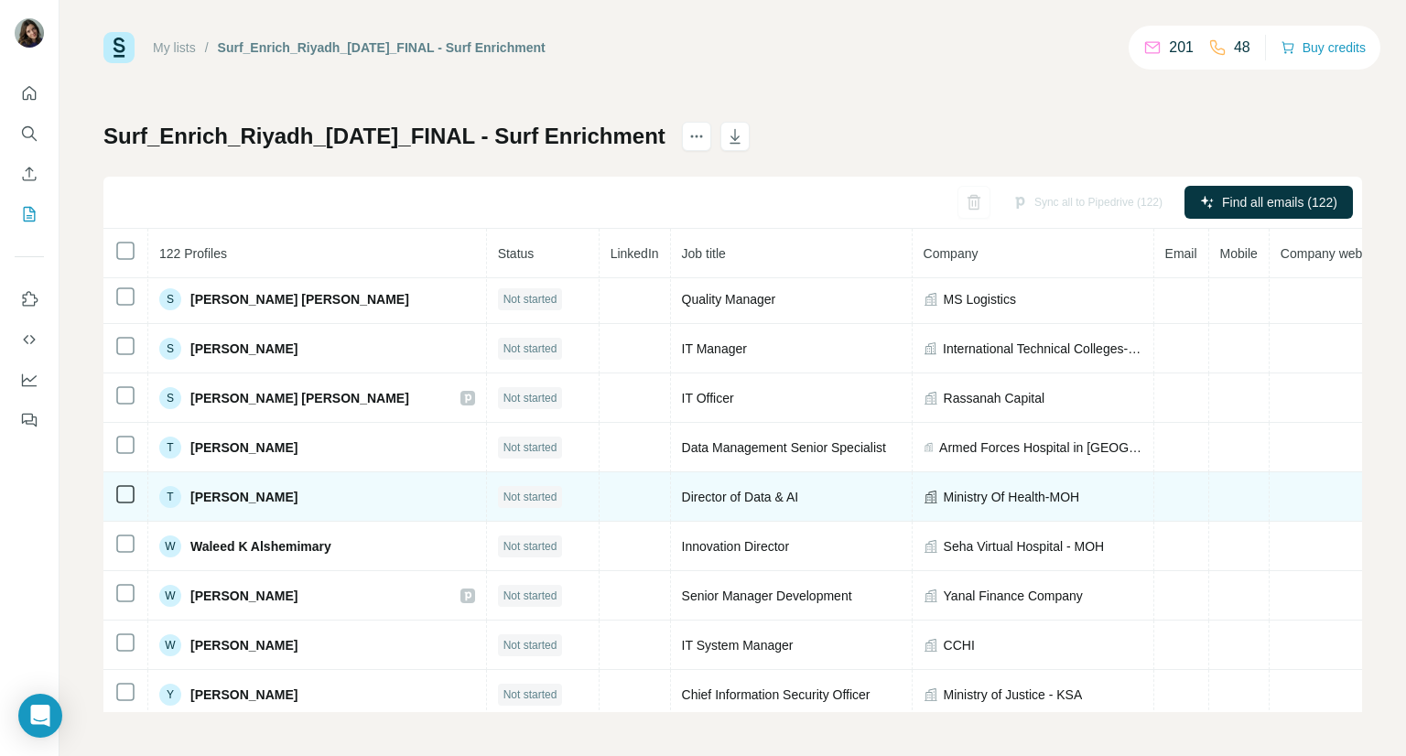
scroll to position [5857, 0]
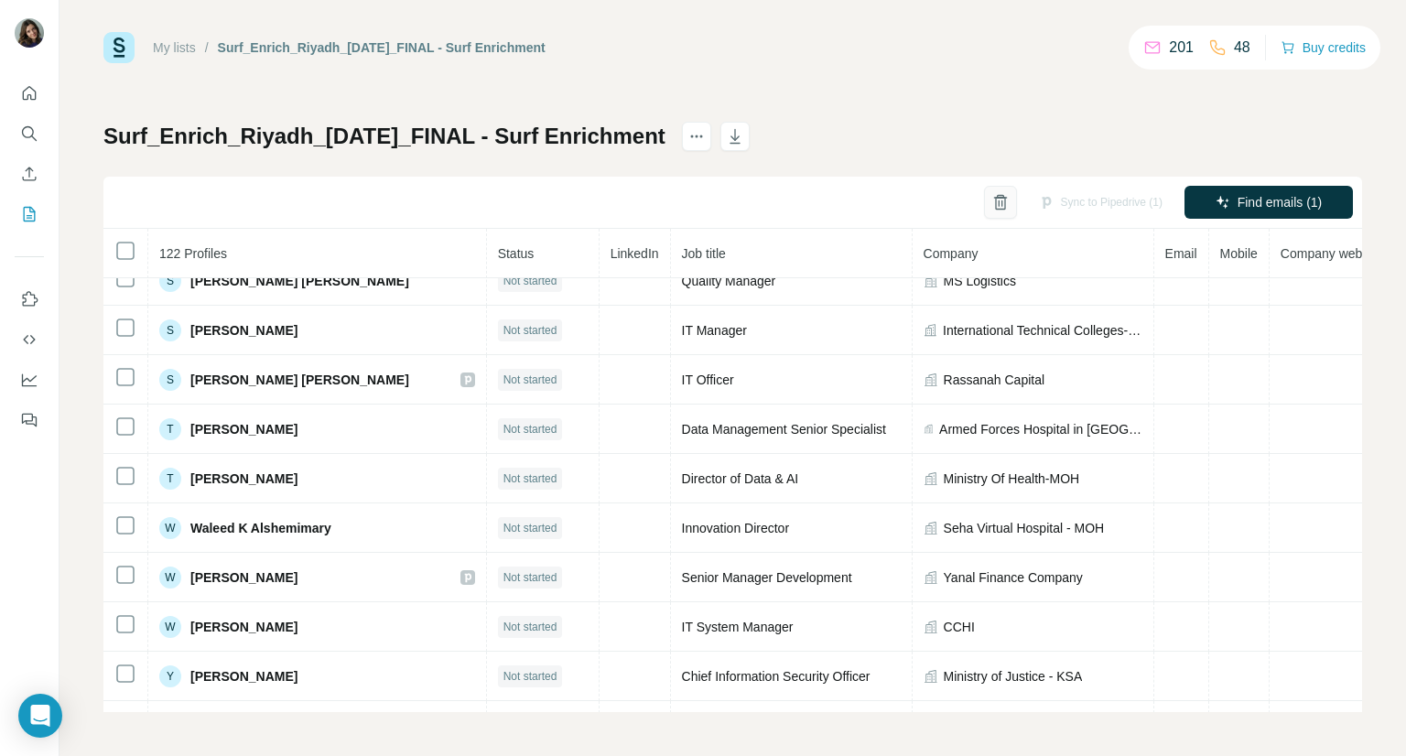
click at [992, 206] on icon "button" at bounding box center [1001, 202] width 18 height 18
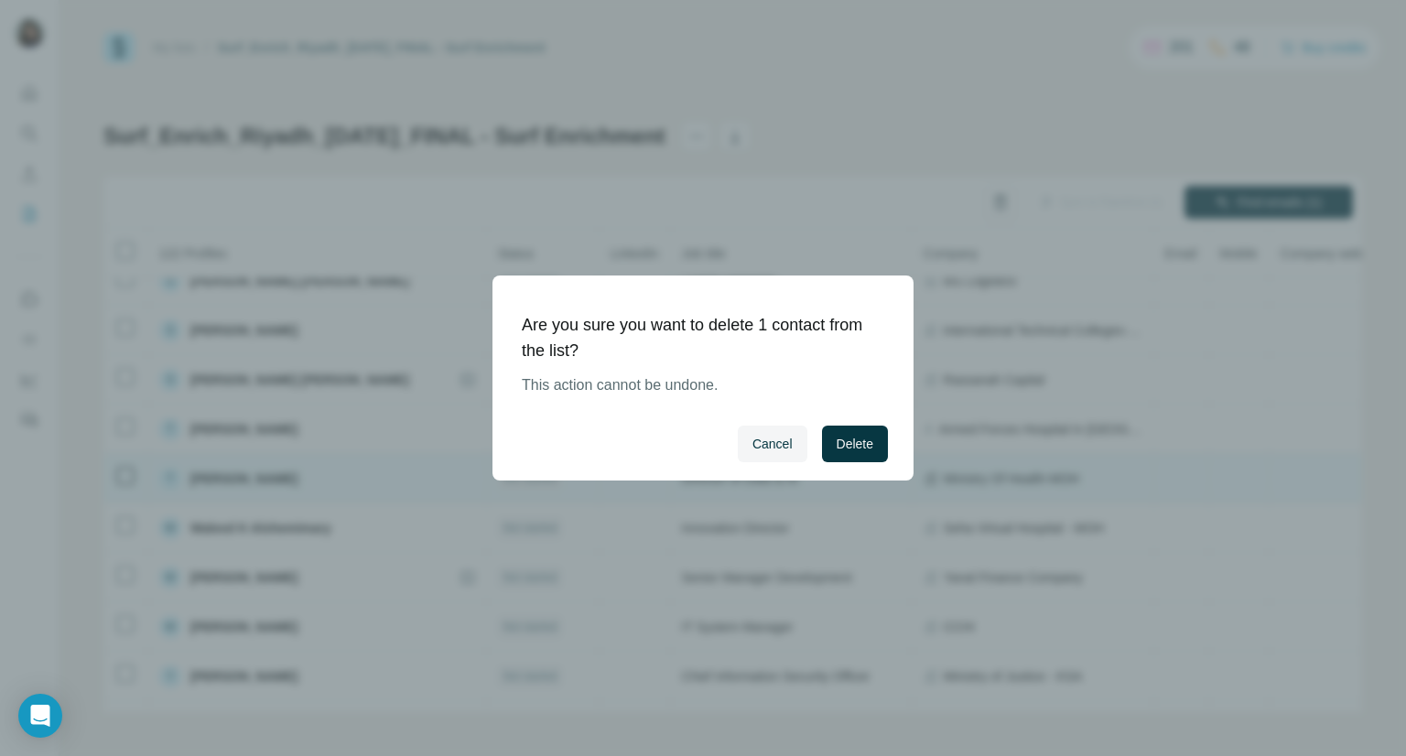
click at [872, 433] on button "Delete" at bounding box center [855, 444] width 66 height 37
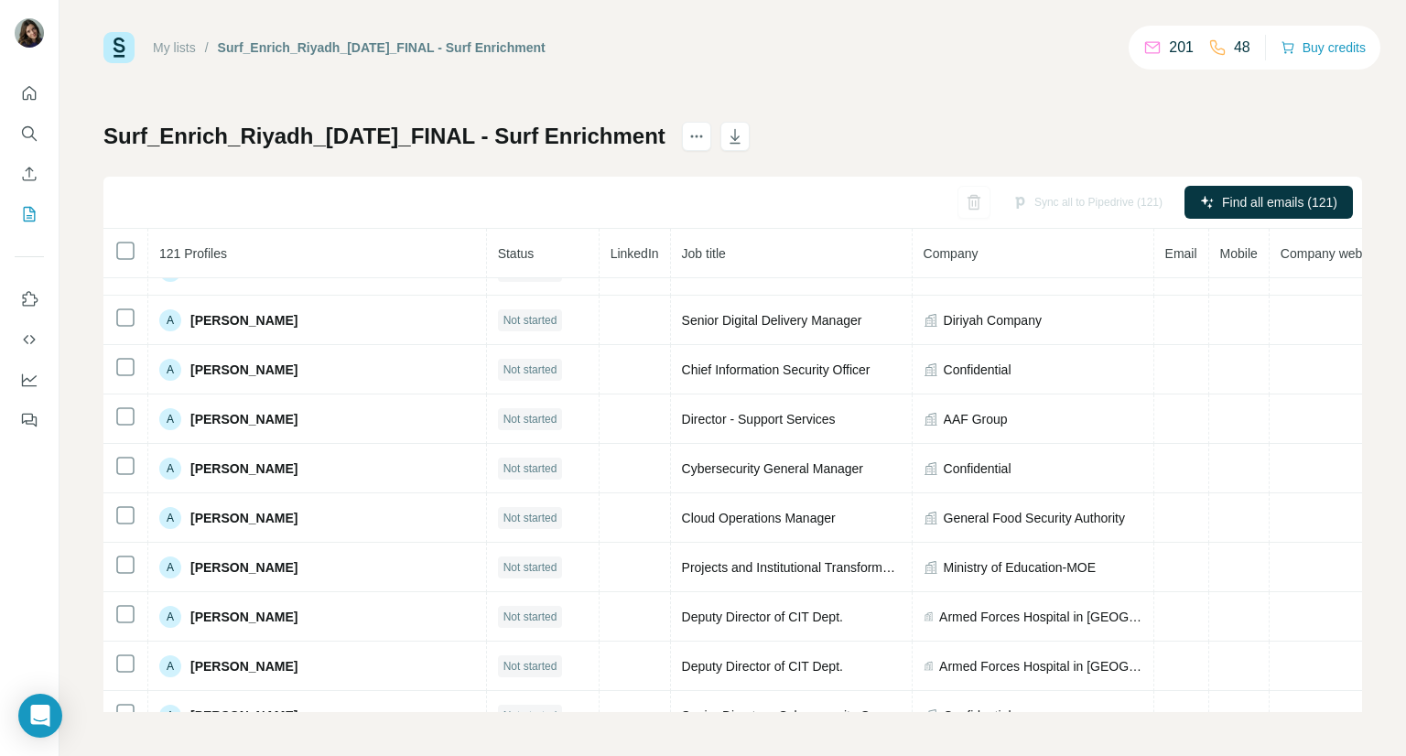
scroll to position [0, 0]
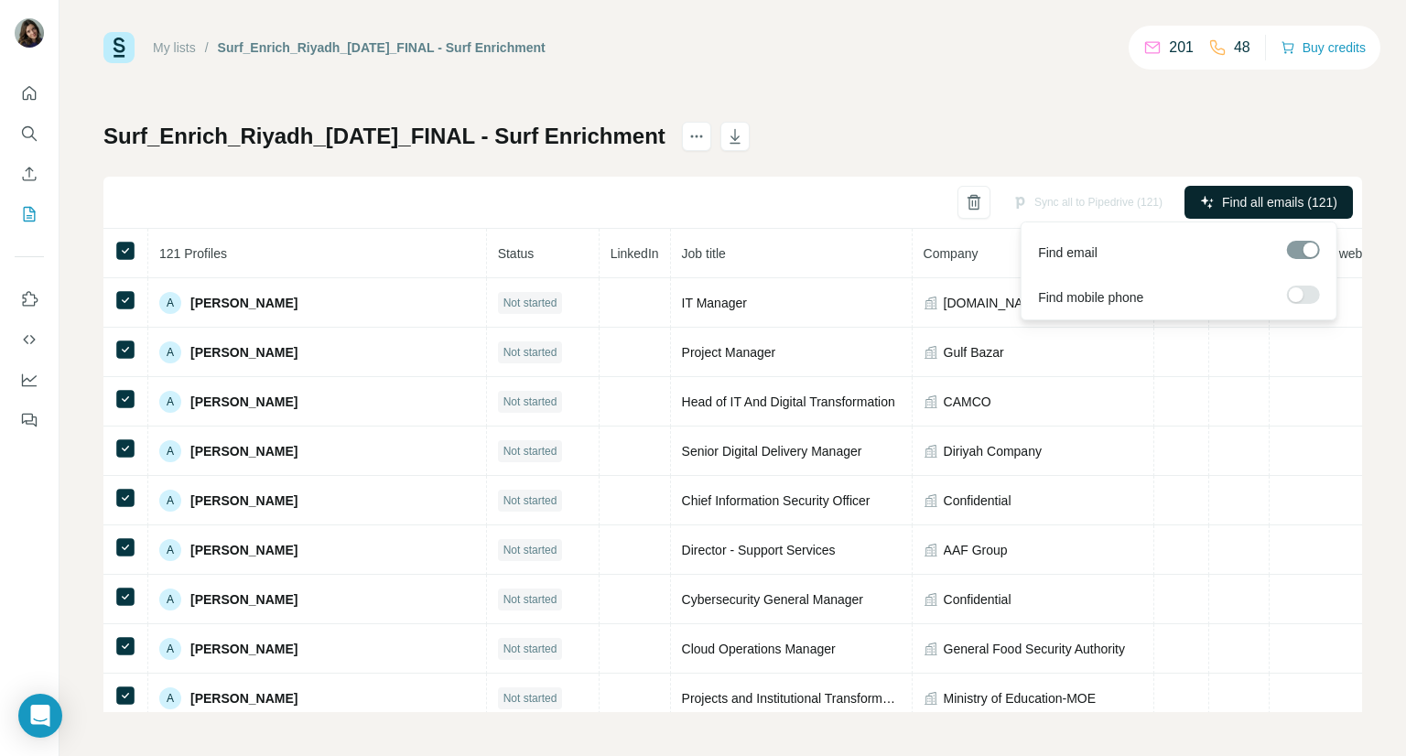
click at [1275, 201] on span "Find all emails (121)" at bounding box center [1279, 202] width 115 height 18
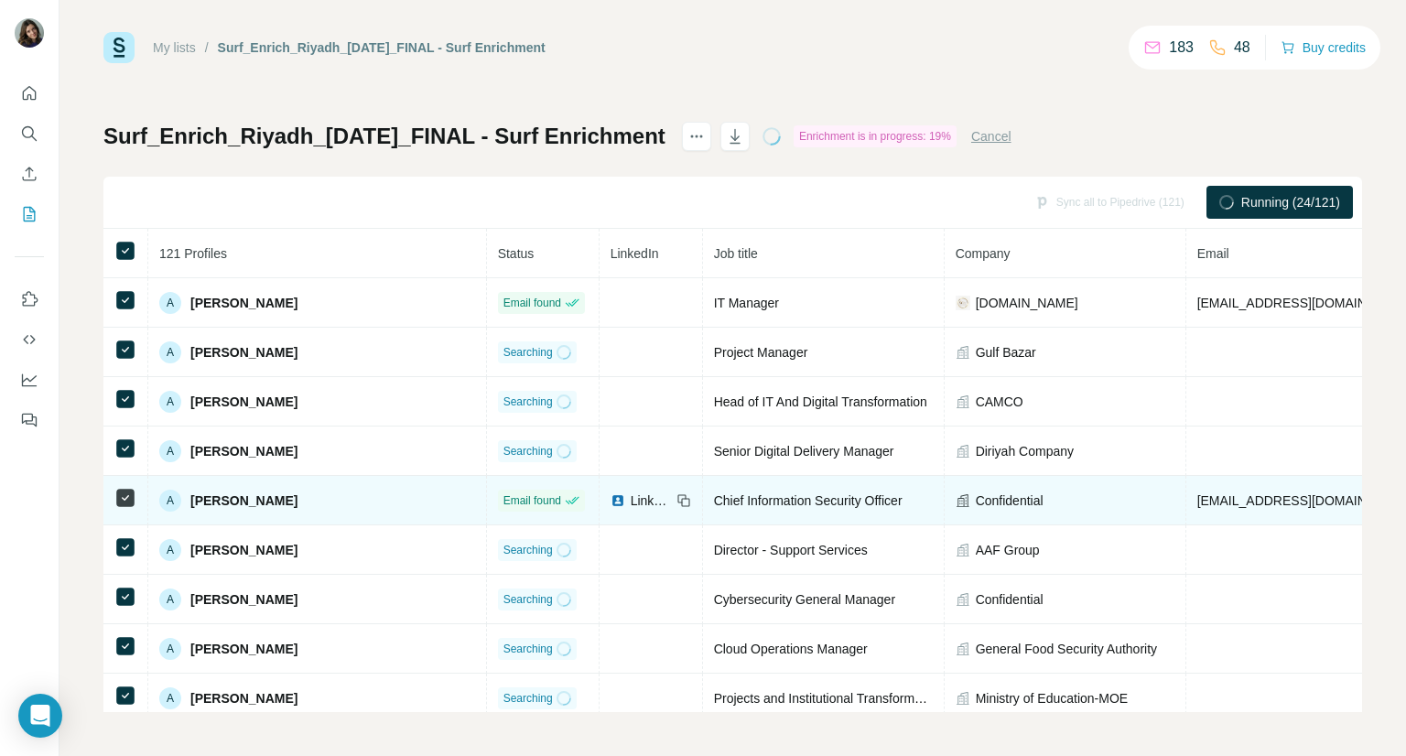
click at [611, 497] on img at bounding box center [618, 501] width 15 height 15
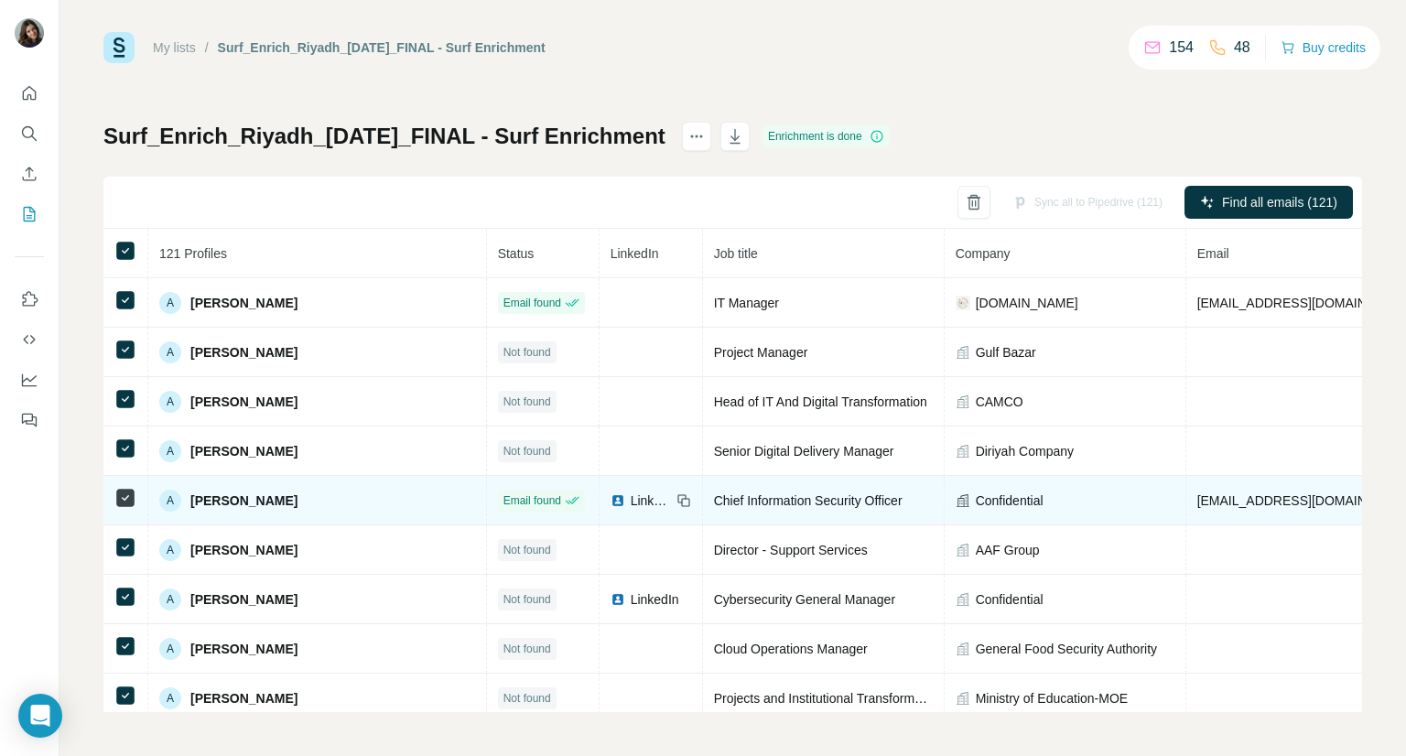
click at [631, 501] on span "LinkedIn" at bounding box center [651, 501] width 40 height 18
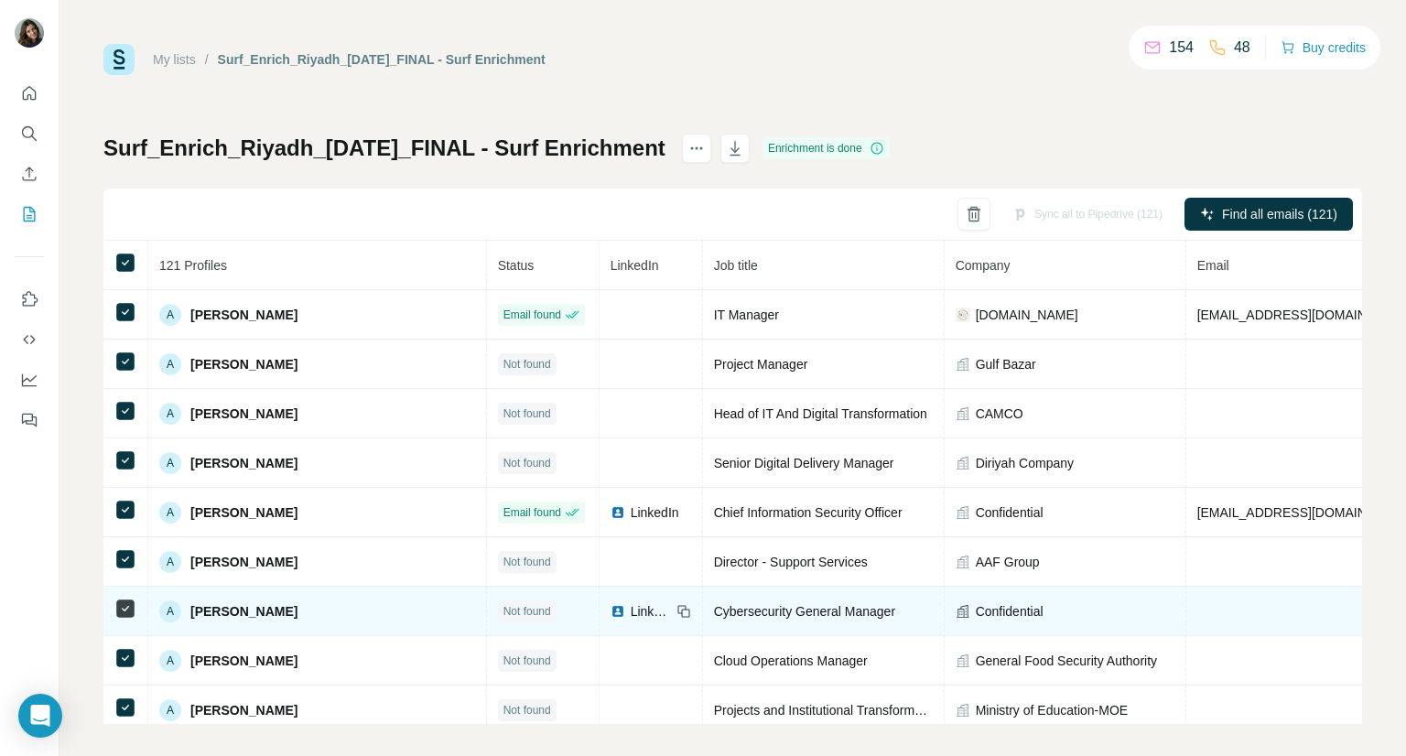
click at [631, 605] on span "LinkedIn" at bounding box center [651, 612] width 40 height 18
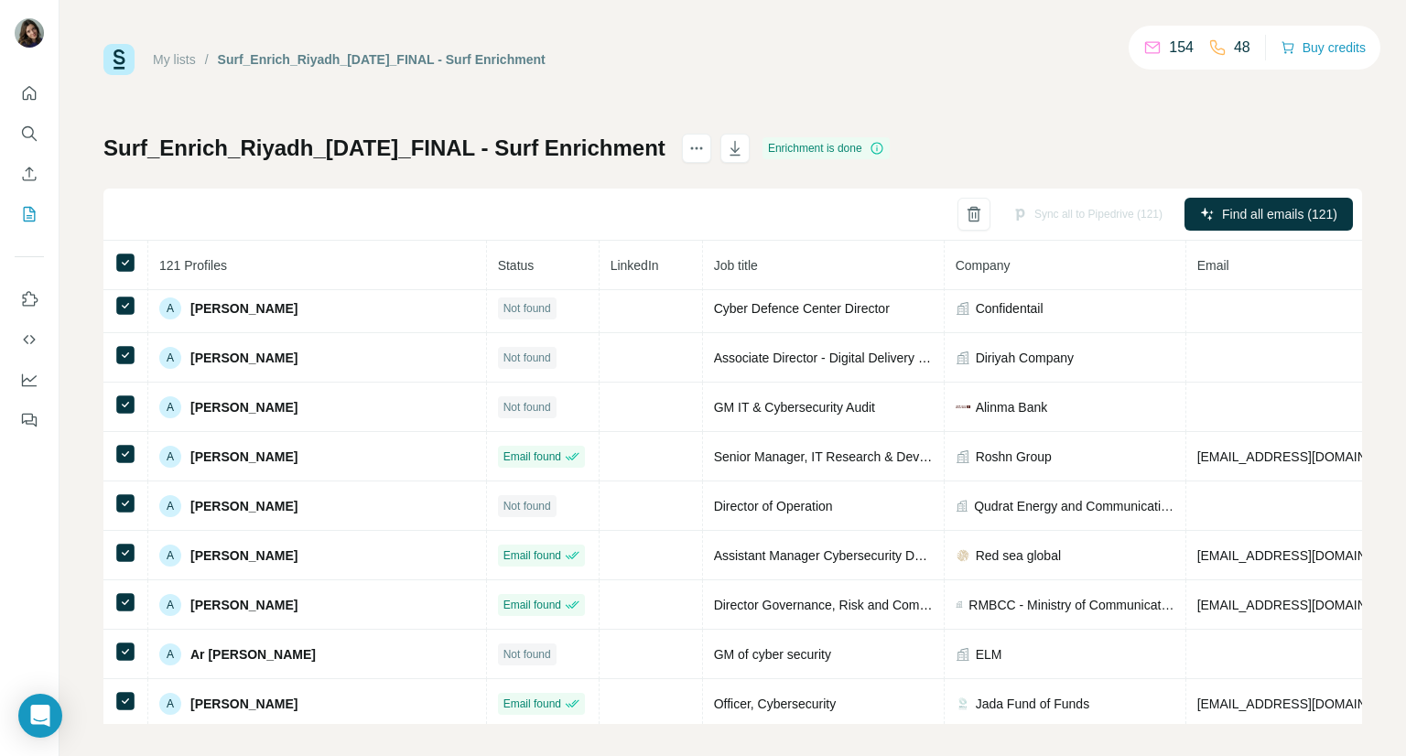
scroll to position [1007, 0]
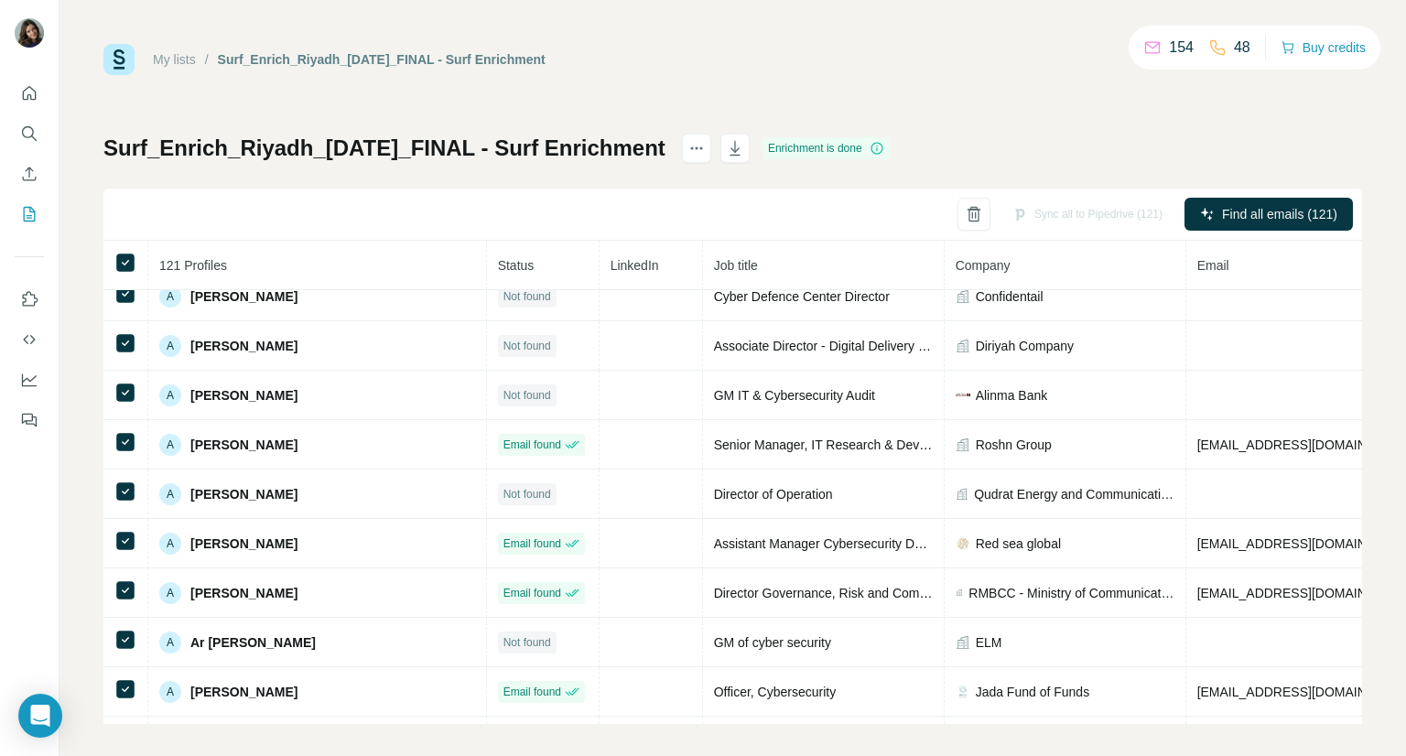
click at [885, 151] on icon at bounding box center [877, 148] width 15 height 15
click at [885, 149] on icon at bounding box center [877, 148] width 15 height 15
click at [842, 146] on div "Enrichment is done" at bounding box center [826, 148] width 127 height 22
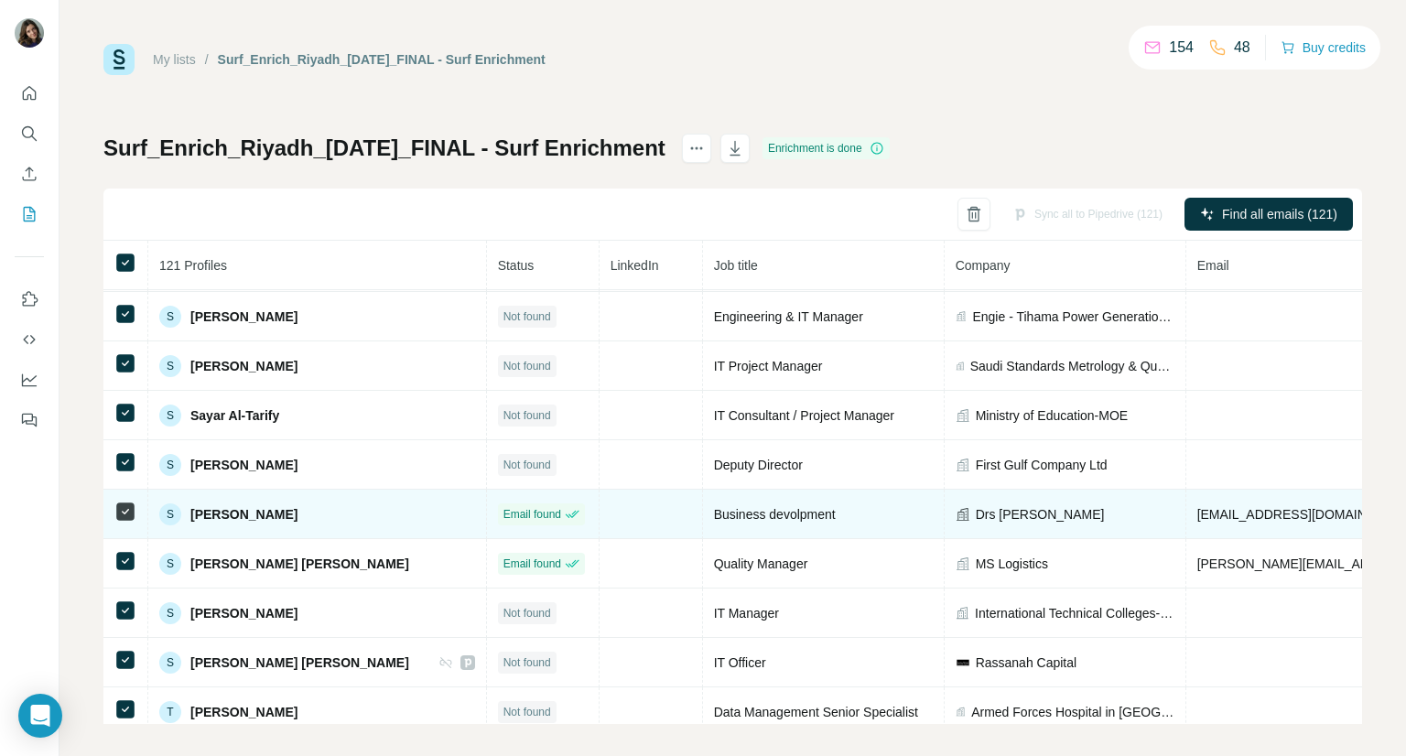
scroll to position [5808, 0]
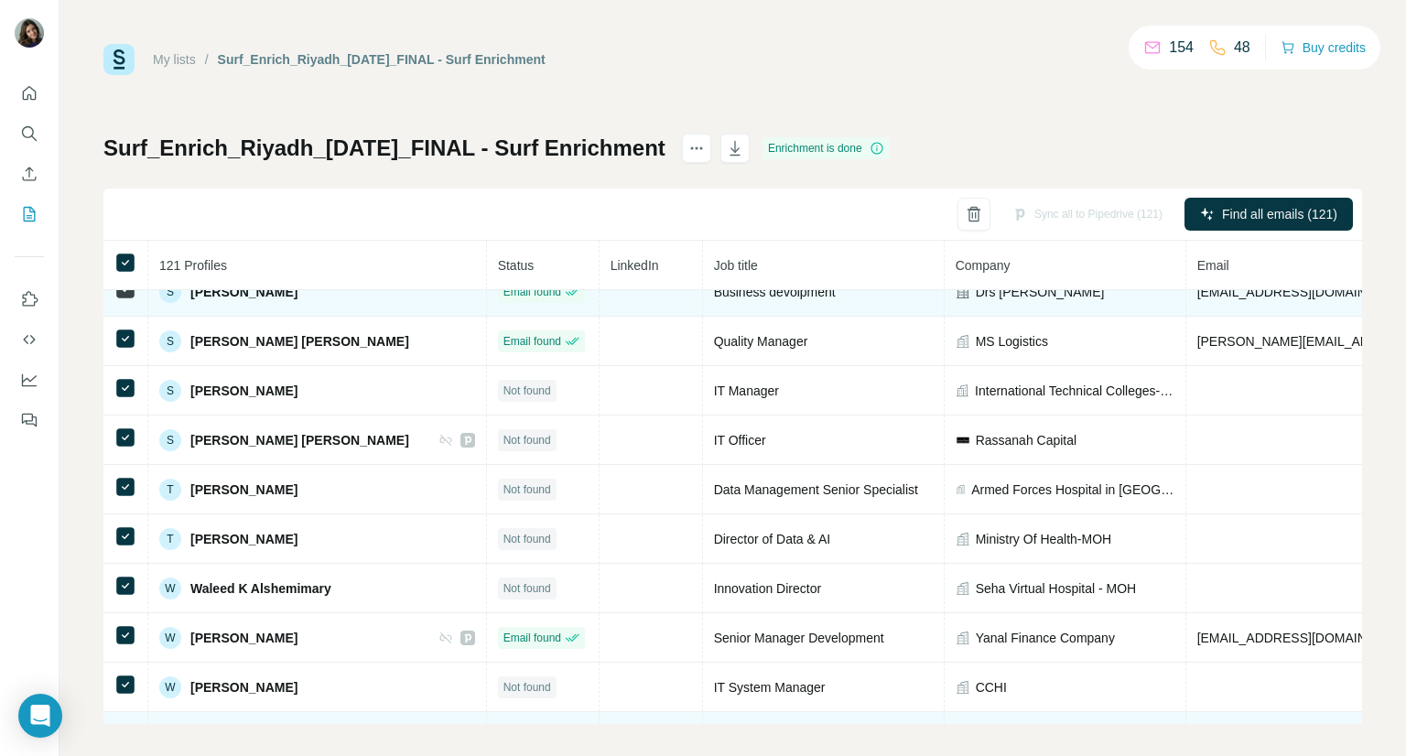
click at [631, 728] on span "LinkedIn" at bounding box center [651, 737] width 40 height 18
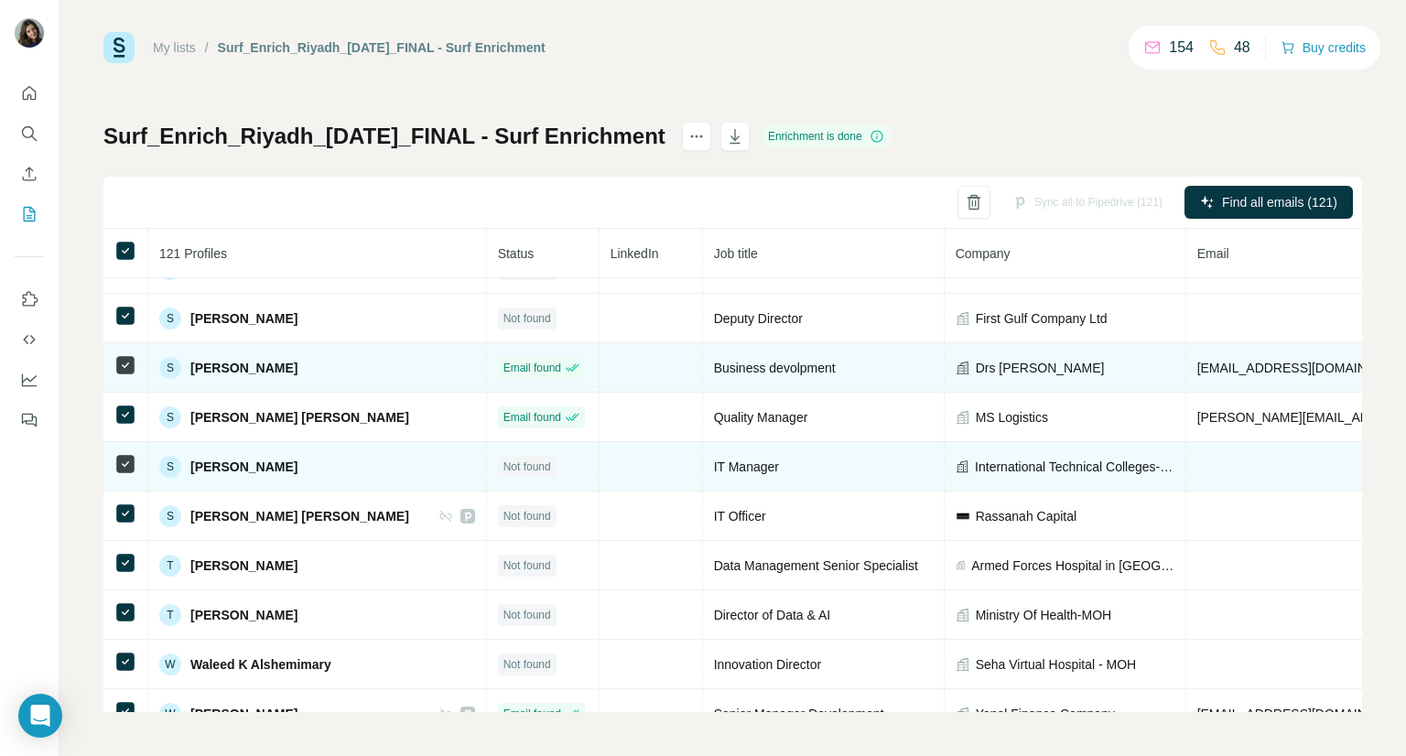
scroll to position [5716, 0]
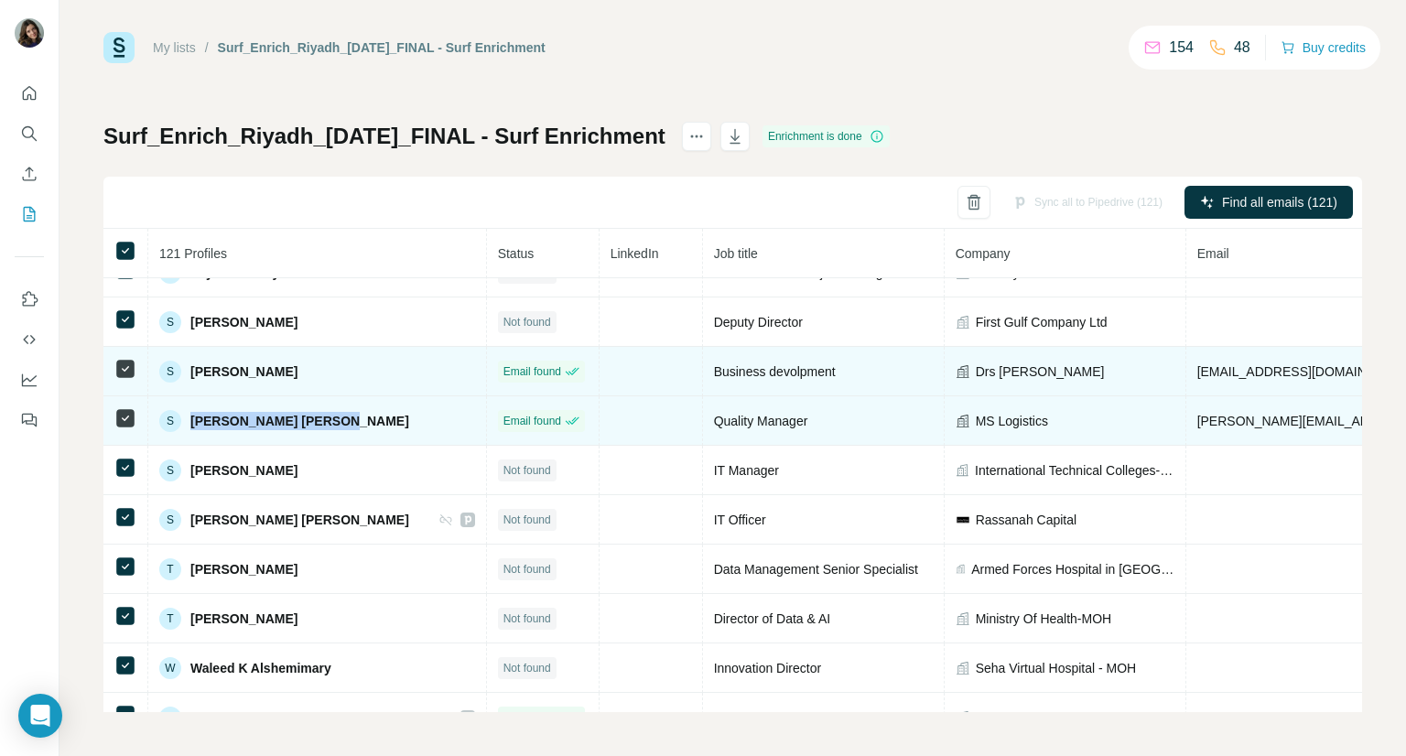
drag, startPoint x: 377, startPoint y: 380, endPoint x: 185, endPoint y: 384, distance: 192.3
click at [186, 410] on div "S [PERSON_NAME] [PERSON_NAME]" at bounding box center [317, 421] width 316 height 22
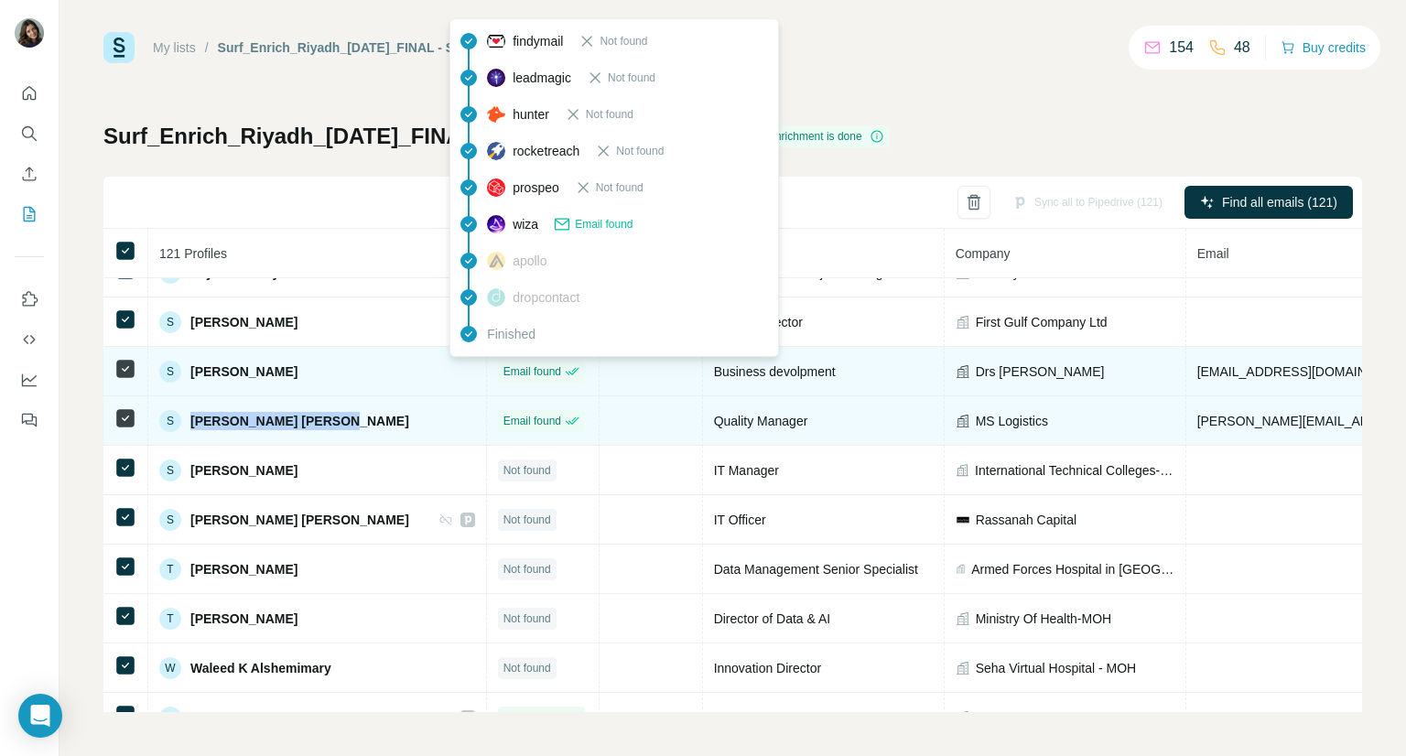
copy span "[PERSON_NAME] [PERSON_NAME]"
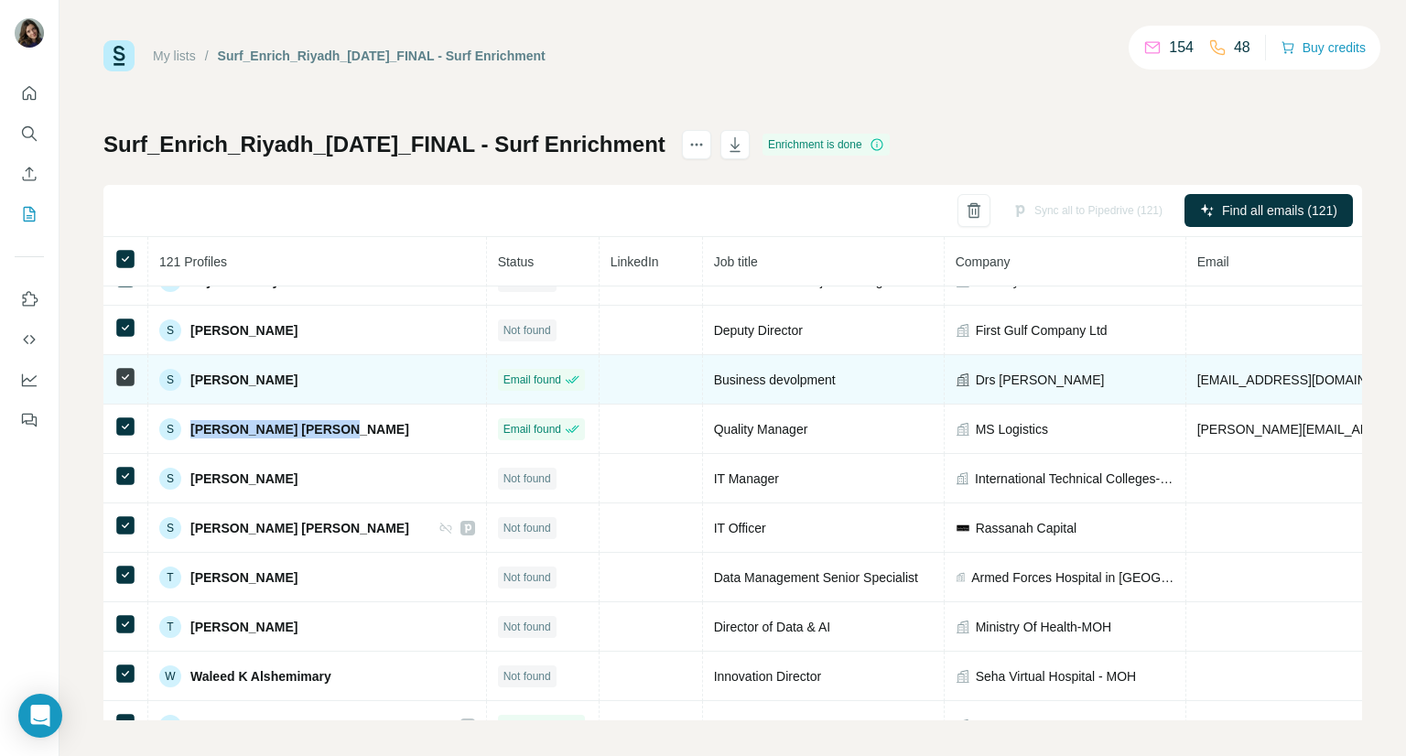
scroll to position [0, 0]
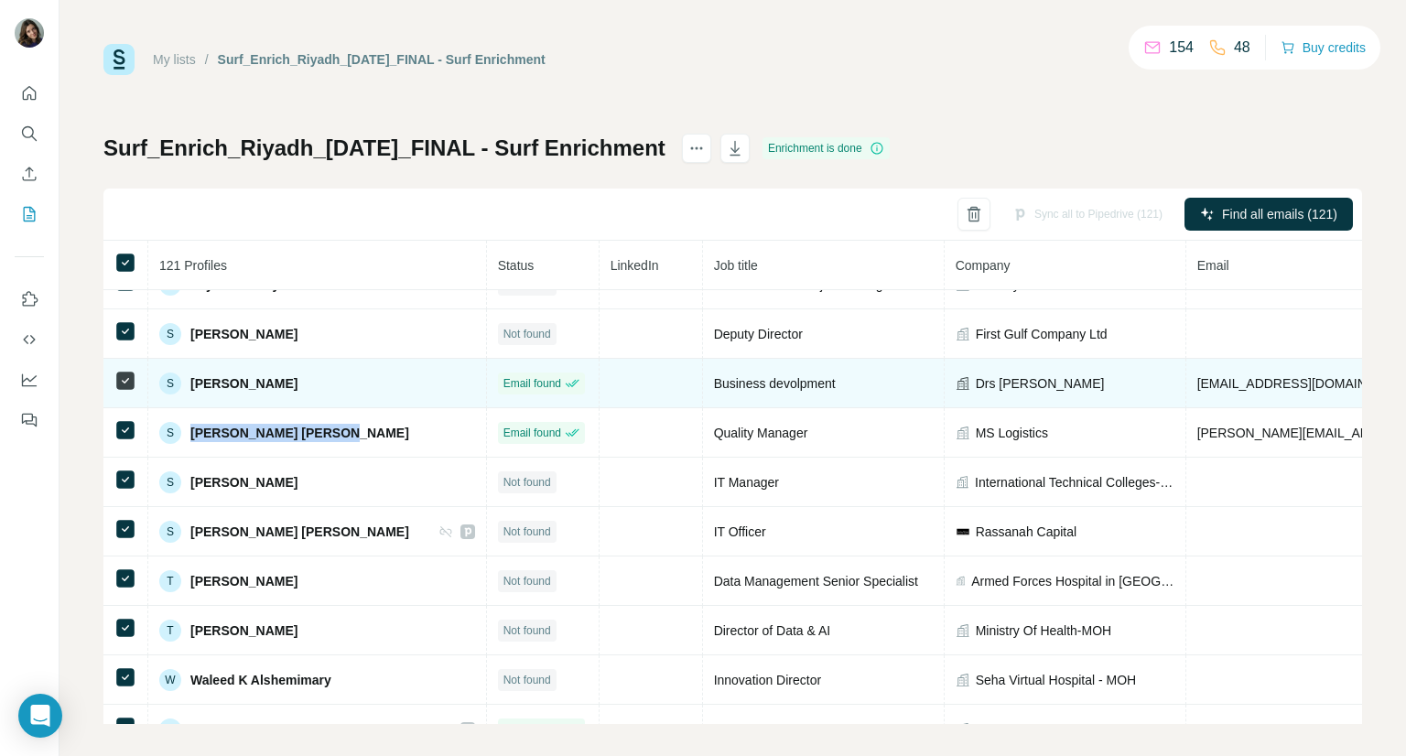
copy span "[PERSON_NAME] [PERSON_NAME]"
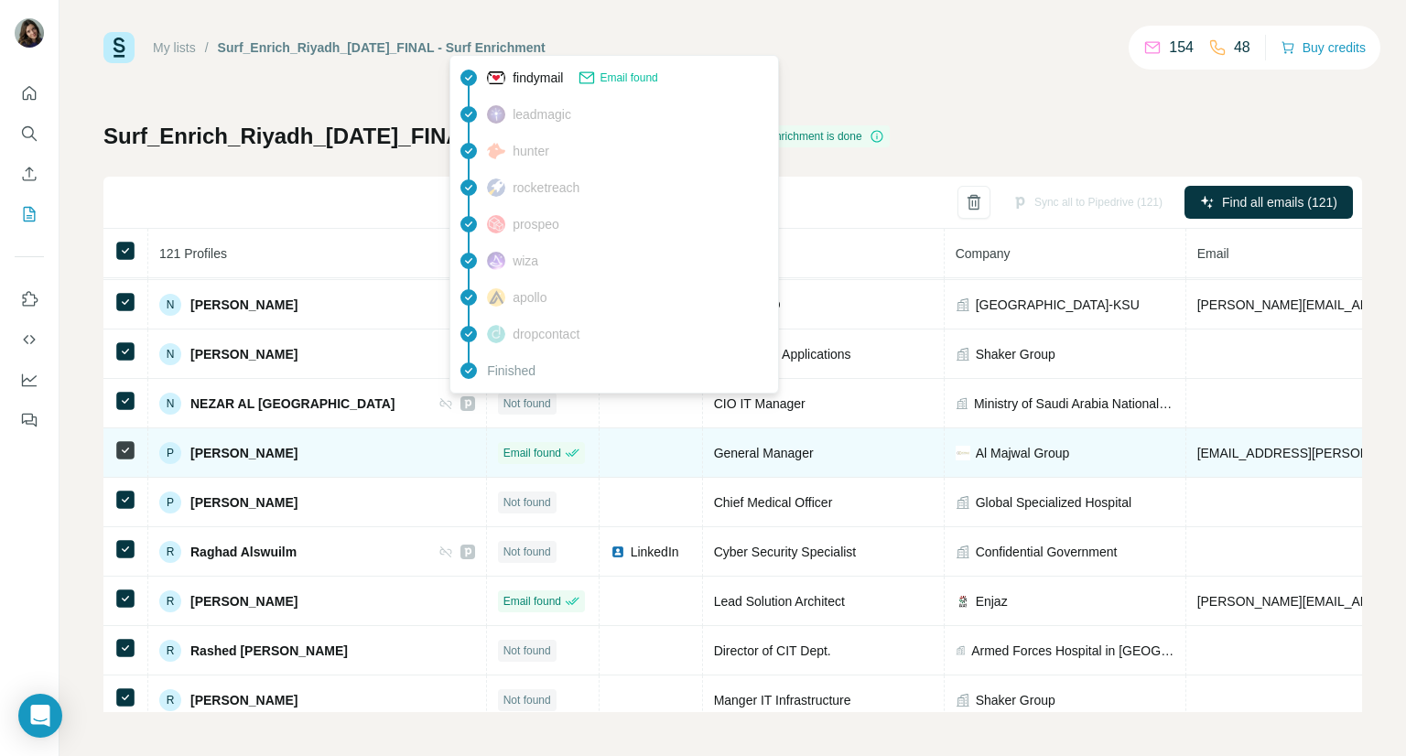
scroll to position [4892, 0]
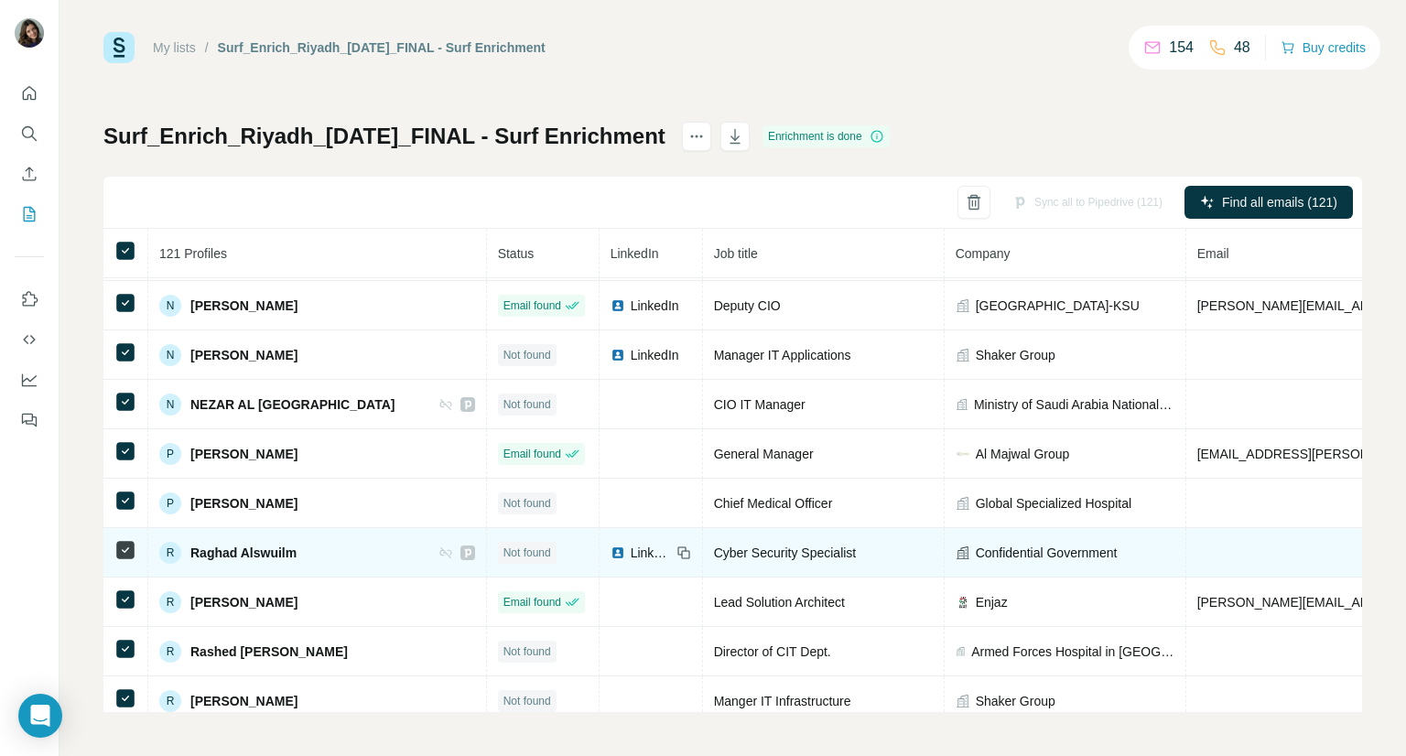
click at [631, 544] on span "LinkedIn" at bounding box center [651, 553] width 40 height 18
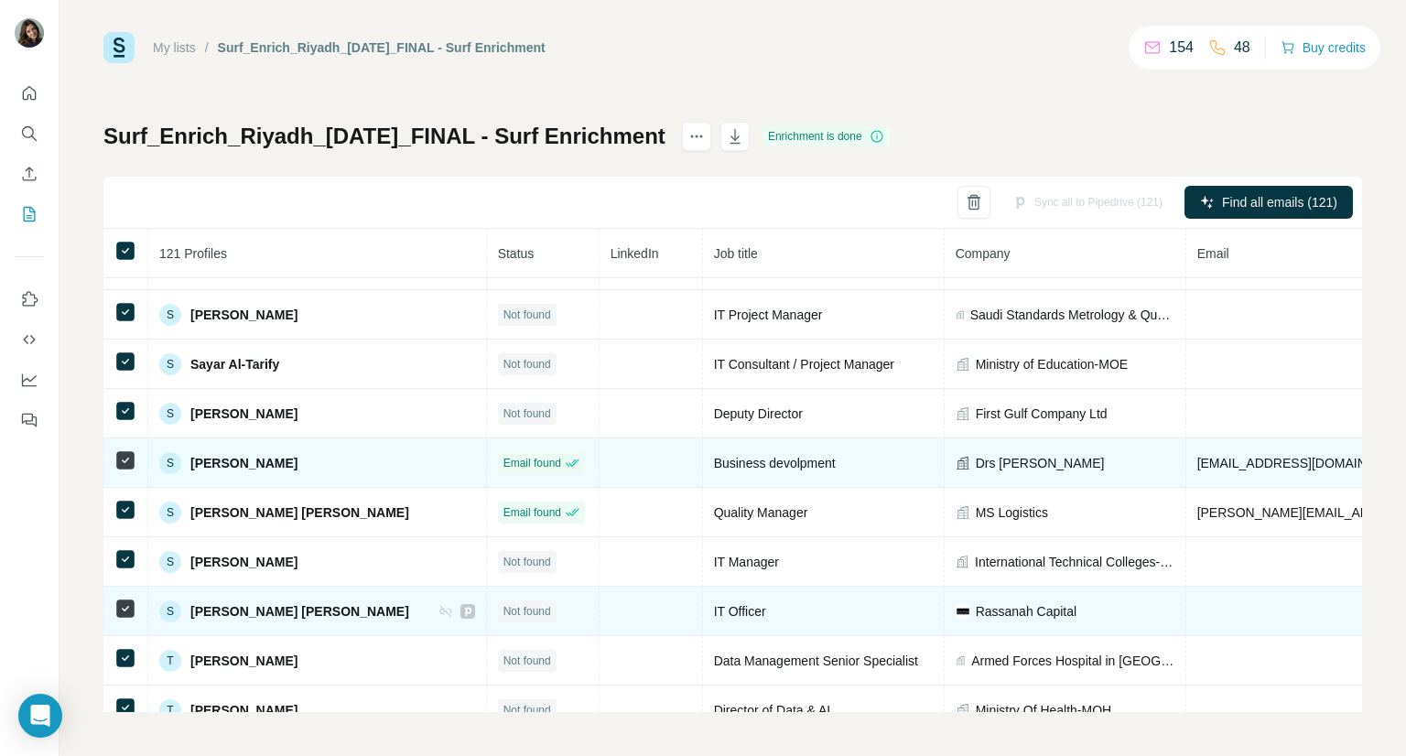
scroll to position [5808, 0]
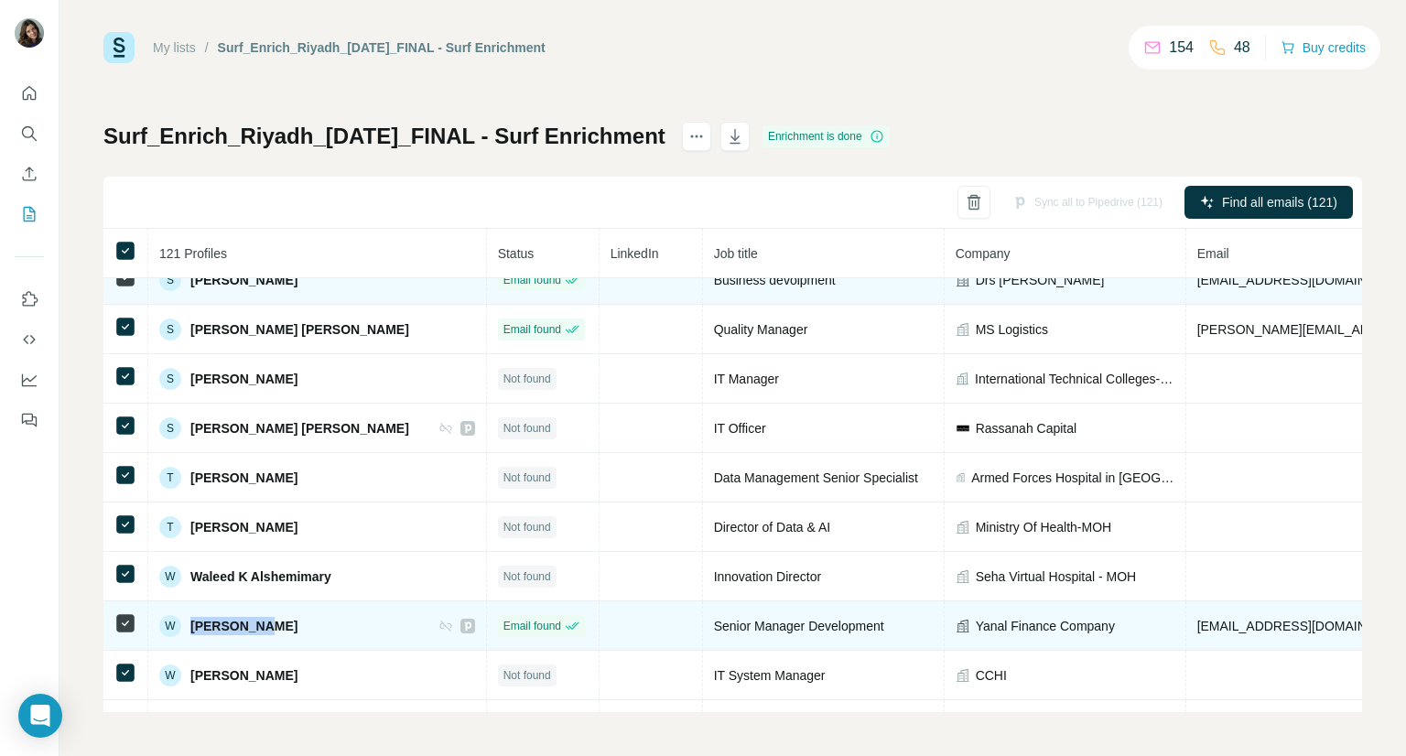
drag, startPoint x: 287, startPoint y: 581, endPoint x: 178, endPoint y: 572, distance: 109.3
click at [178, 615] on div "W [PERSON_NAME]" at bounding box center [317, 626] width 316 height 22
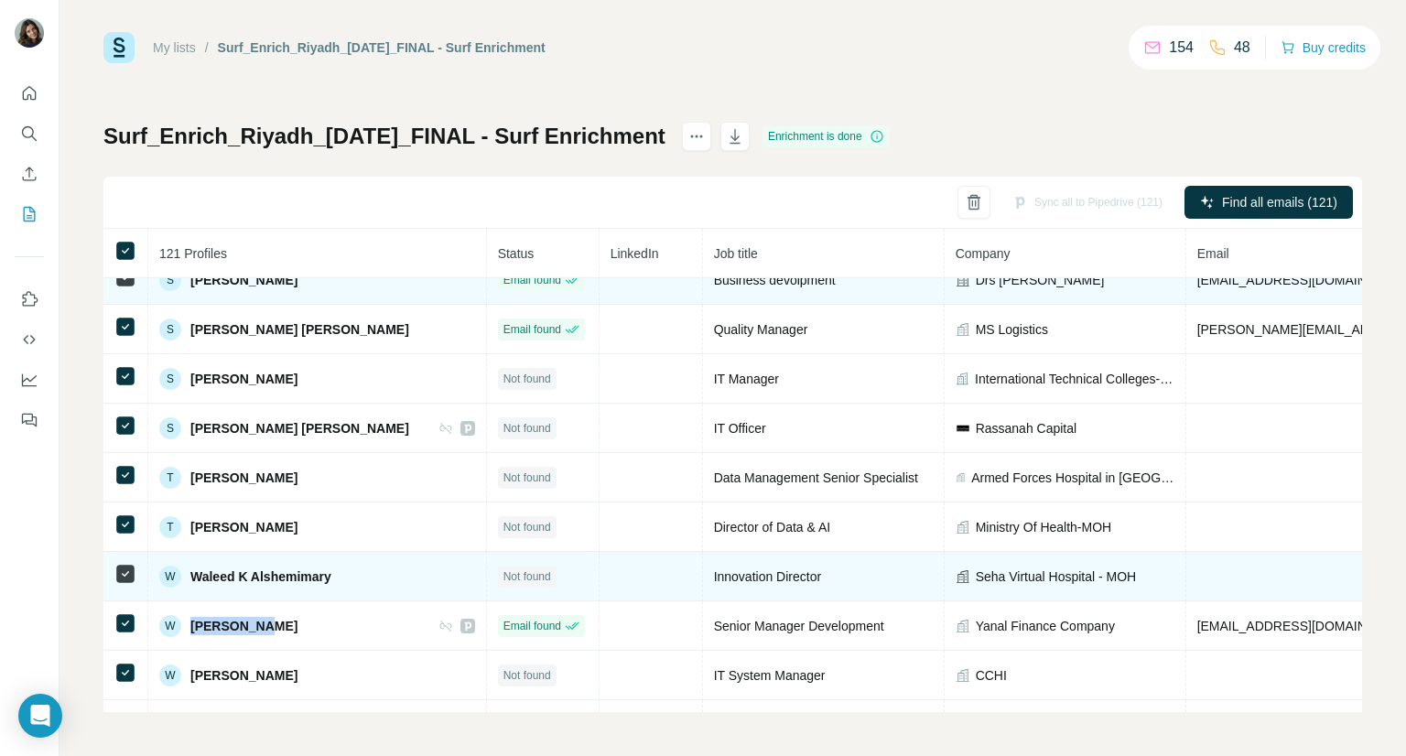
copy div "[PERSON_NAME]"
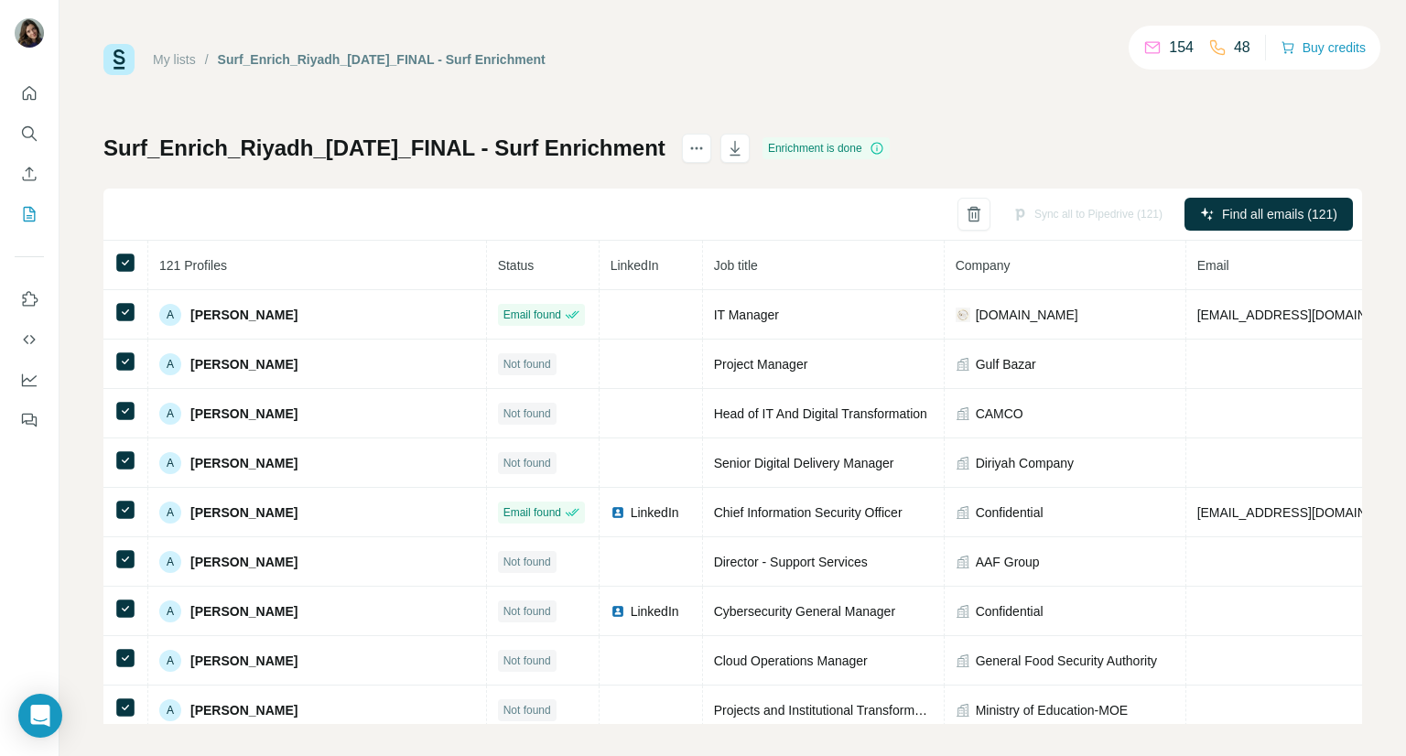
scroll to position [0, 0]
click at [746, 157] on button "button" at bounding box center [735, 148] width 29 height 29
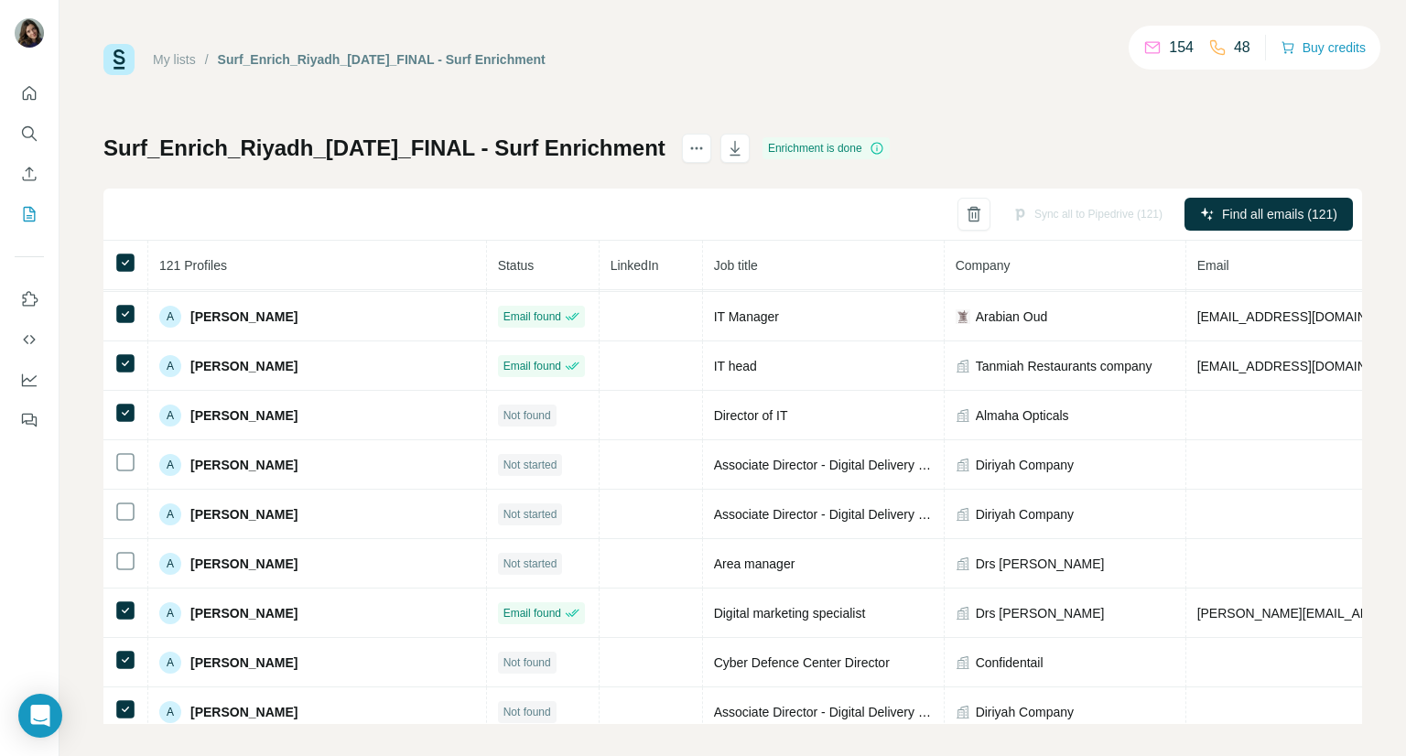
scroll to position [1099, 0]
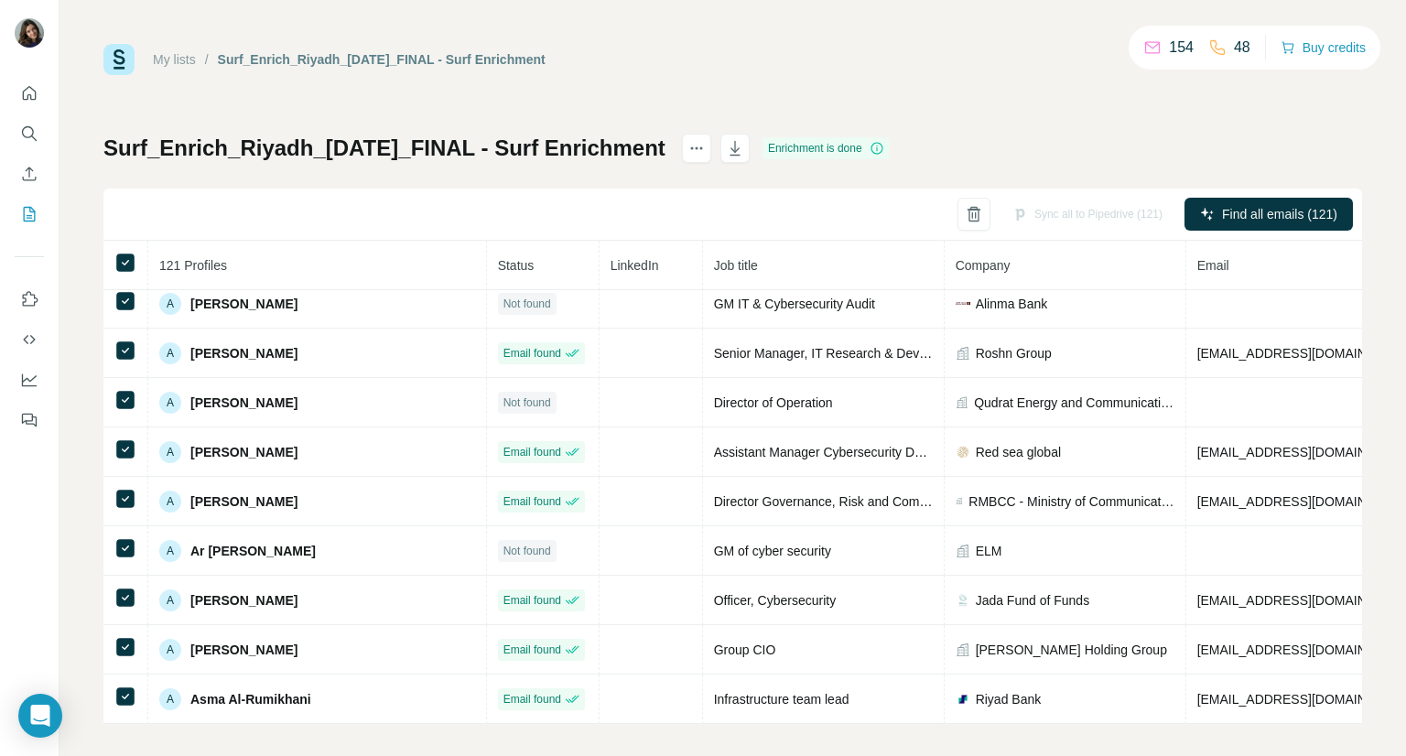
click at [175, 57] on link "My lists" at bounding box center [174, 59] width 43 height 15
